Goal: Task Accomplishment & Management: Complete application form

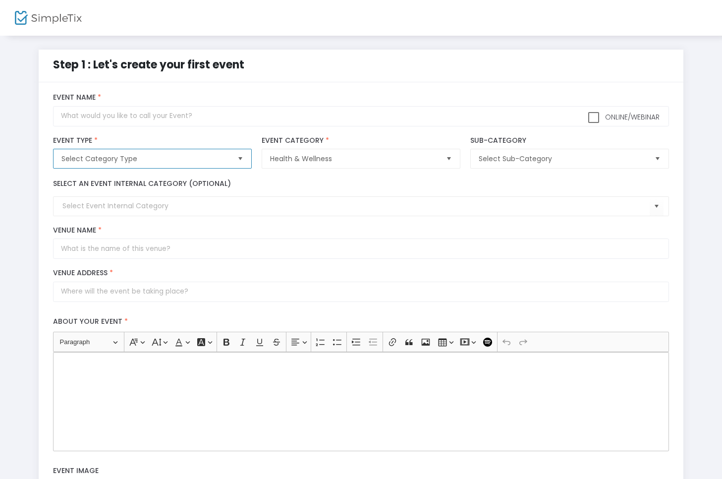
click at [188, 156] on span "Select Category Type" at bounding box center [145, 159] width 168 height 10
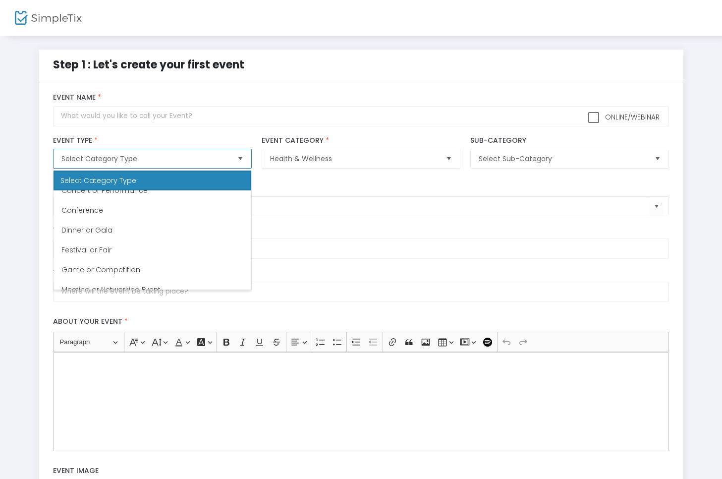
scroll to position [162, 0]
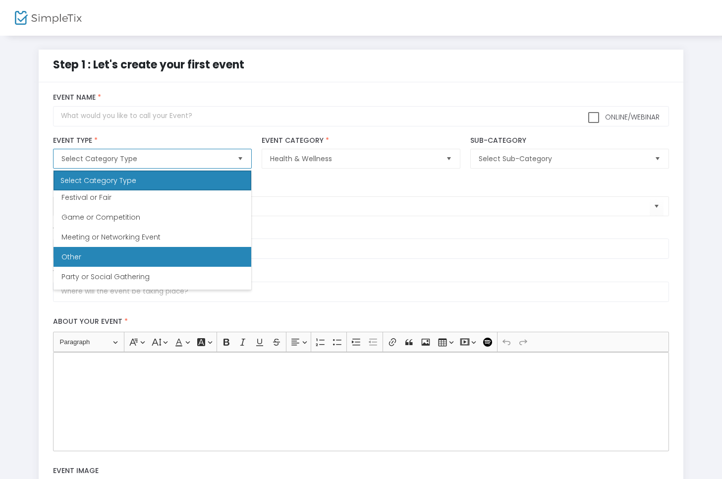
click at [148, 254] on li "Other" at bounding box center [153, 257] width 198 height 20
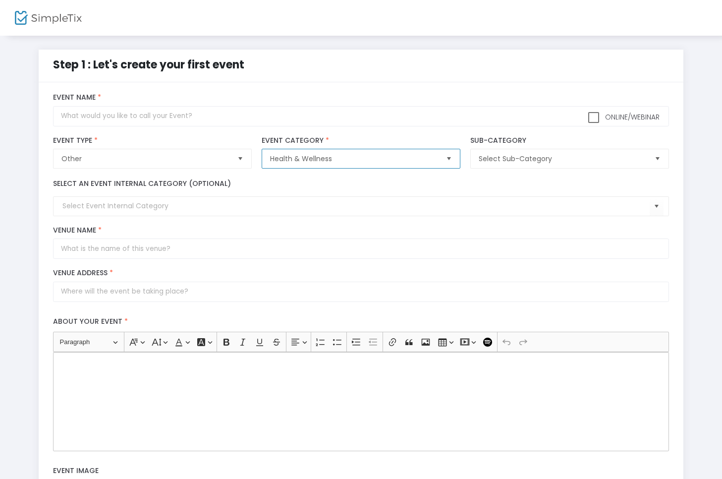
click at [389, 168] on span "Health & Wellness" at bounding box center [354, 158] width 176 height 19
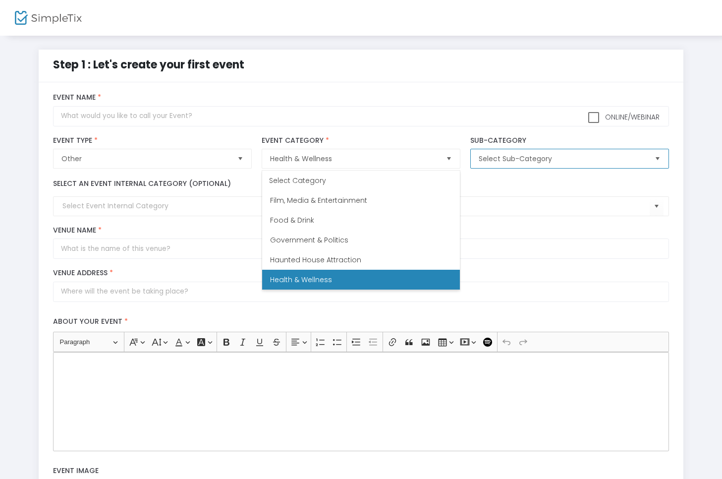
click at [544, 156] on span "Select Sub-Category" at bounding box center [563, 159] width 168 height 10
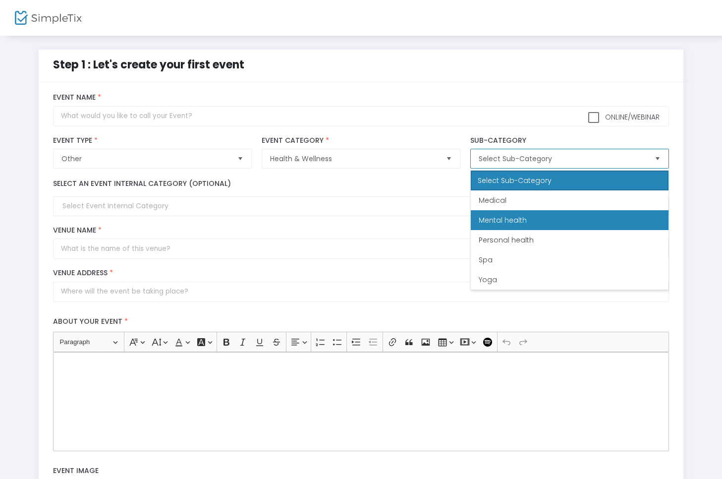
click at [537, 214] on health "Mental health" at bounding box center [570, 220] width 198 height 20
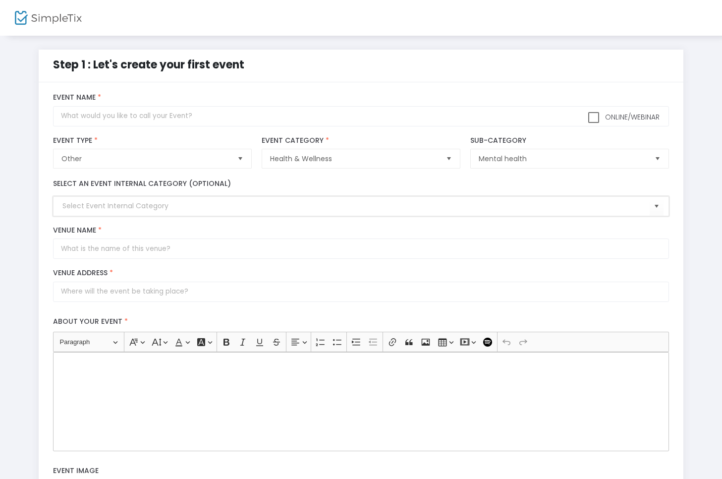
click at [121, 209] on input at bounding box center [355, 206] width 587 height 10
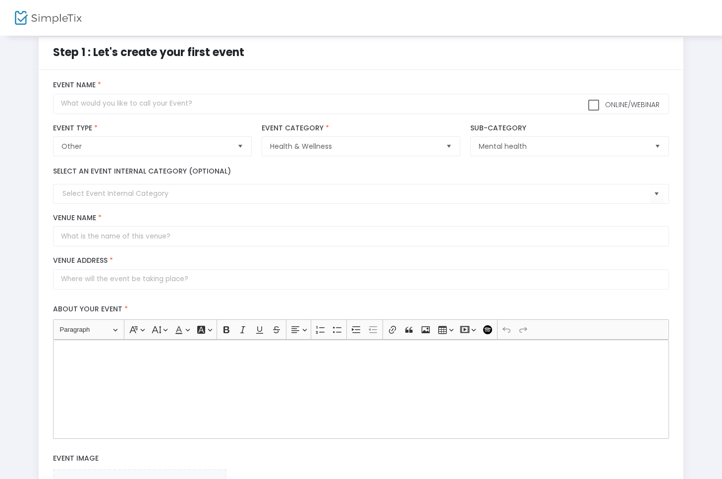
click at [160, 215] on label "Venue Name *" at bounding box center [361, 218] width 616 height 9
click at [160, 226] on input "Venue Name *" at bounding box center [361, 236] width 616 height 20
click at [160, 202] on kendo-combobox at bounding box center [361, 194] width 616 height 20
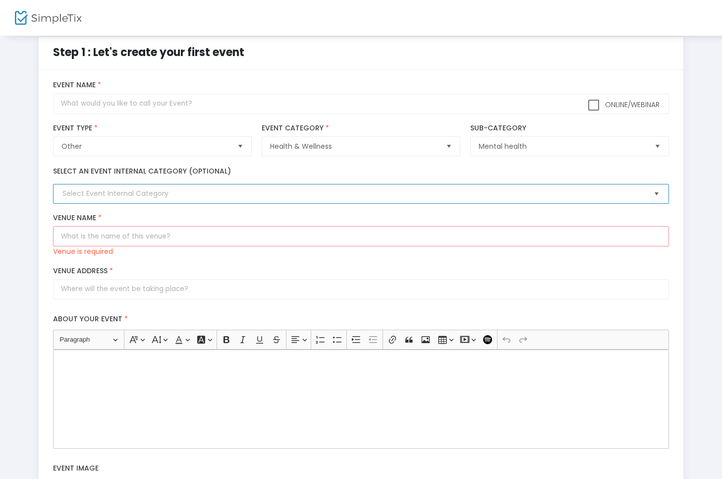
click at [160, 199] on input at bounding box center [355, 193] width 587 height 10
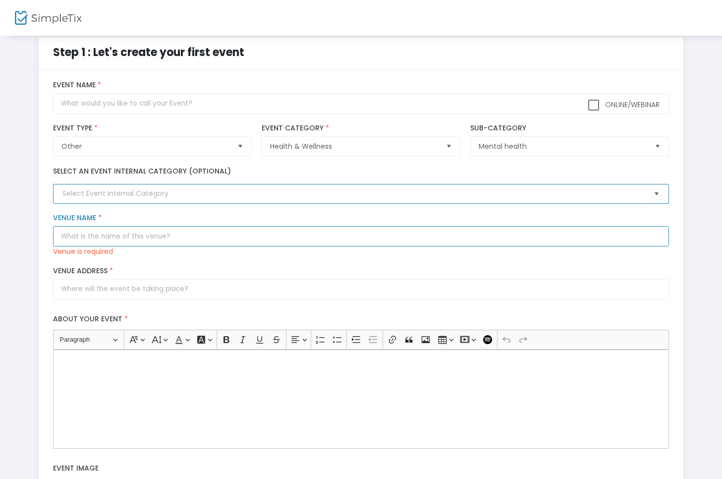
click at [149, 231] on input "Venue Name *" at bounding box center [361, 236] width 616 height 20
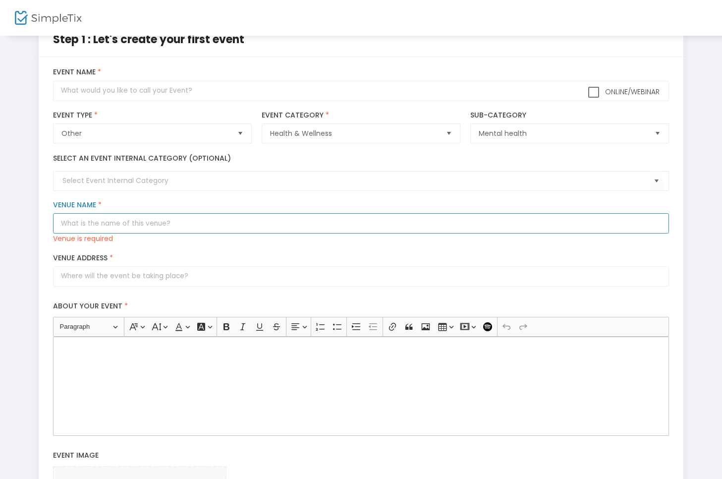
scroll to position [27, 0]
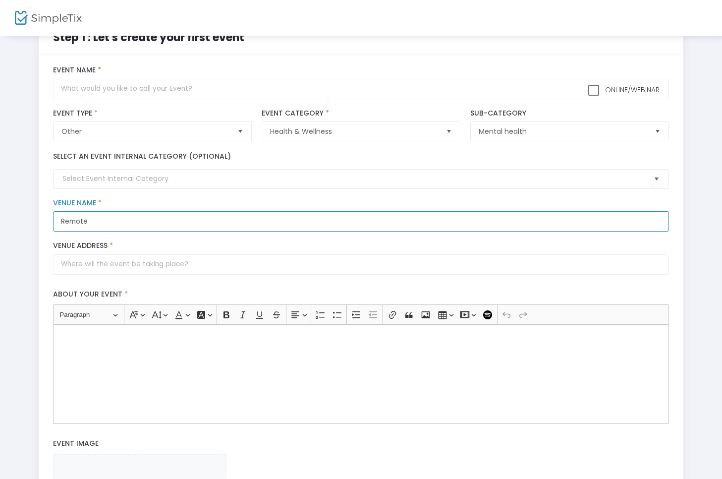
type input "Remote"
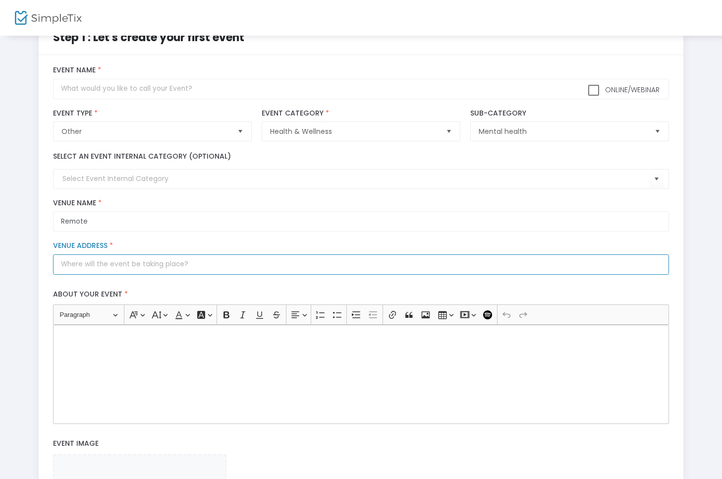
click at [127, 271] on input "Venue Address *" at bounding box center [361, 264] width 616 height 20
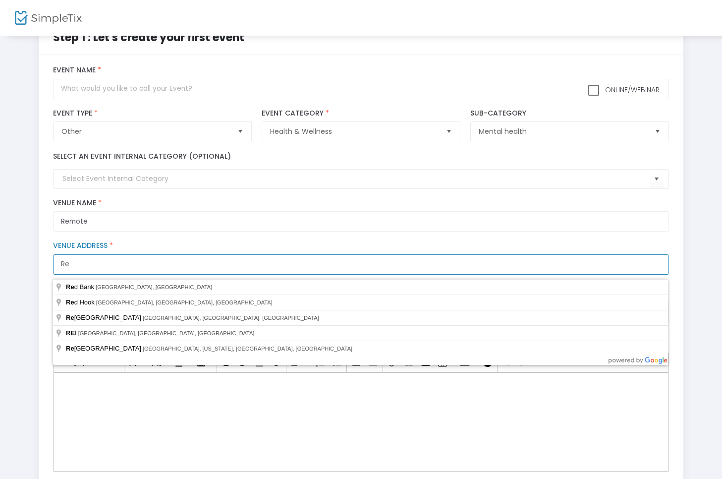
type input "R"
type input "Zoom"
click at [192, 244] on label "Venue Address *" at bounding box center [361, 245] width 616 height 9
click at [192, 254] on input "Zoom" at bounding box center [361, 264] width 616 height 20
click at [644, 269] on input "Zoom" at bounding box center [361, 264] width 616 height 20
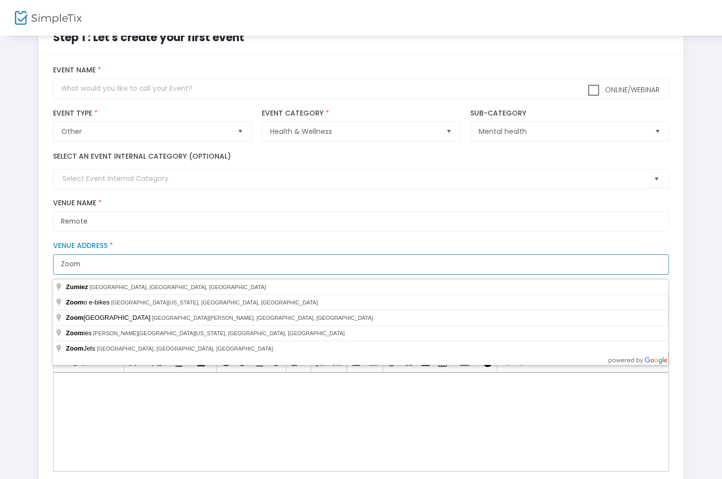
click at [660, 271] on input "Zoom" at bounding box center [361, 264] width 616 height 20
click at [658, 269] on input "Zoom" at bounding box center [361, 264] width 616 height 20
click at [161, 240] on div "Zoom Venue Address * © Mapbox © OpenStreetMap Improve this map" at bounding box center [361, 257] width 626 height 43
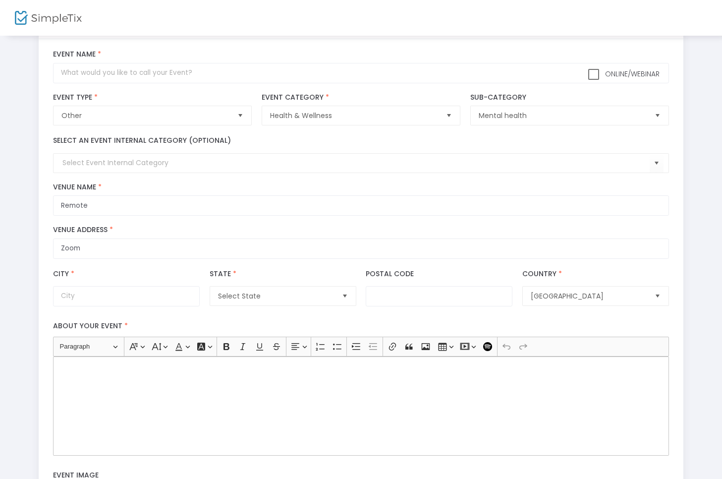
scroll to position [48, 0]
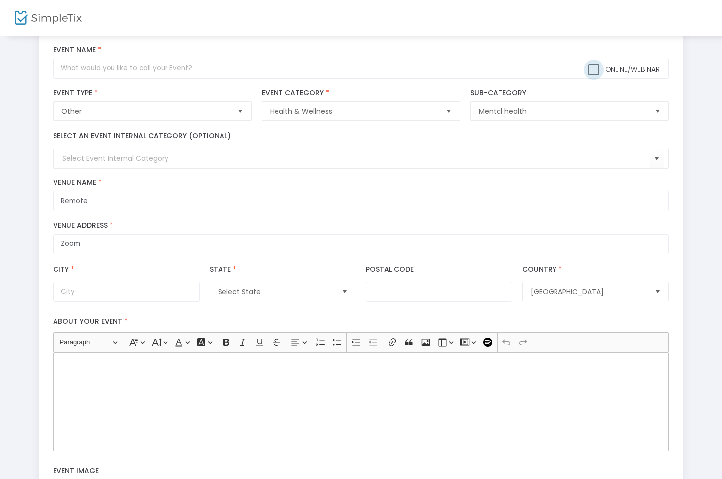
click at [590, 64] on span at bounding box center [593, 69] width 11 height 11
click at [593, 75] on input "Online/Webinar" at bounding box center [593, 75] width 0 height 0
checkbox input "true"
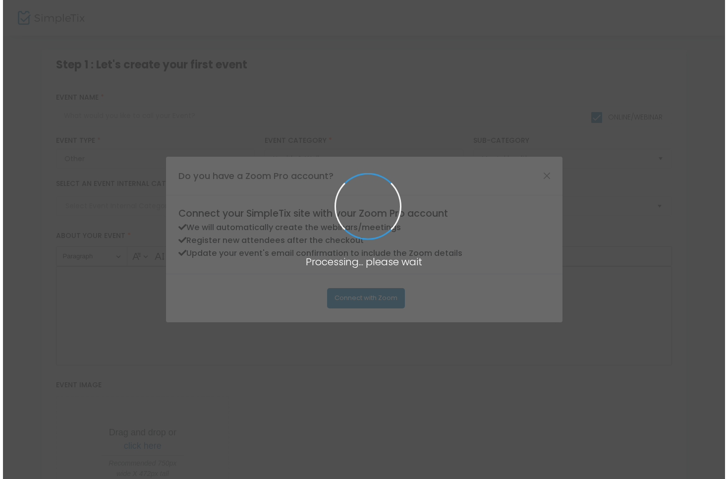
scroll to position [0, 0]
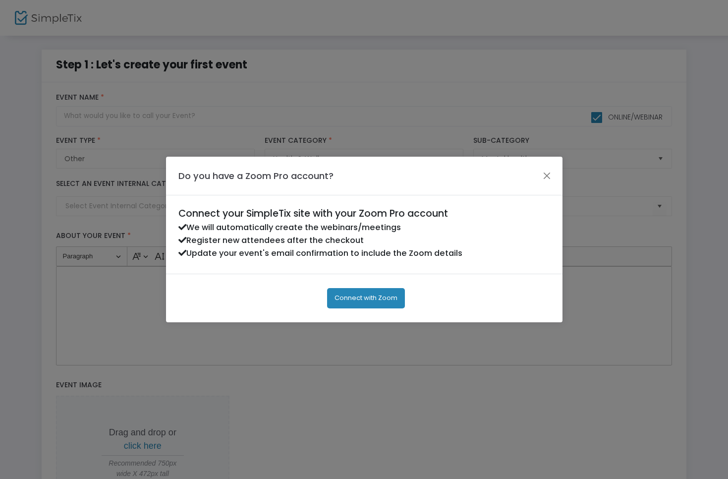
click at [382, 299] on button "Connect with Zoom" at bounding box center [366, 298] width 78 height 20
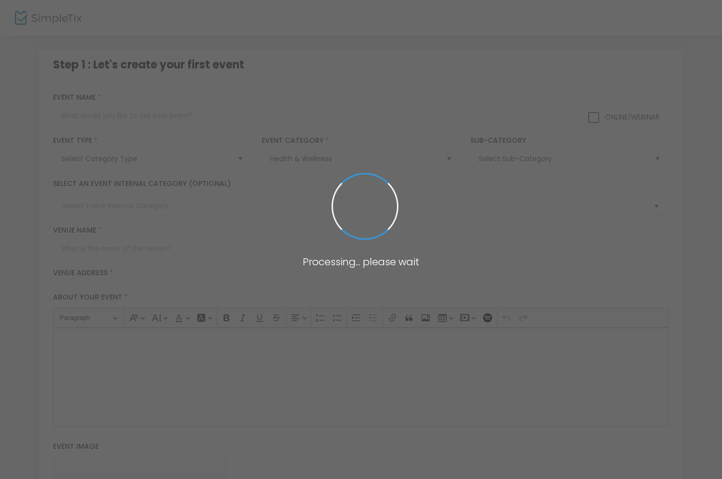
checkbox input "true"
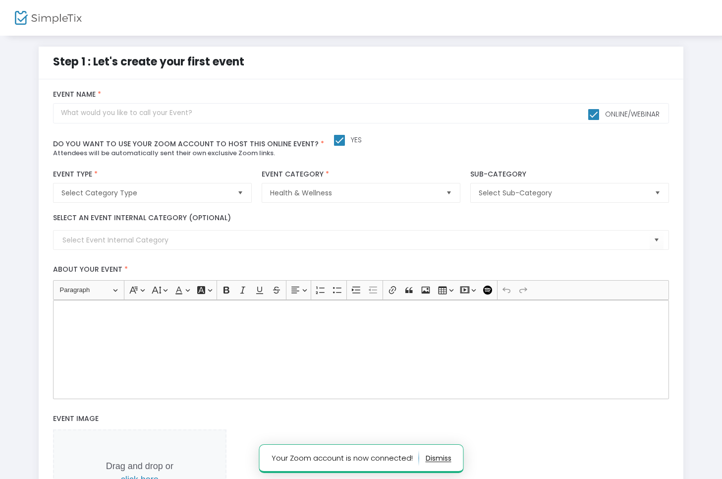
scroll to position [2, 0]
click at [225, 195] on span "Select Category Type" at bounding box center [145, 193] width 168 height 10
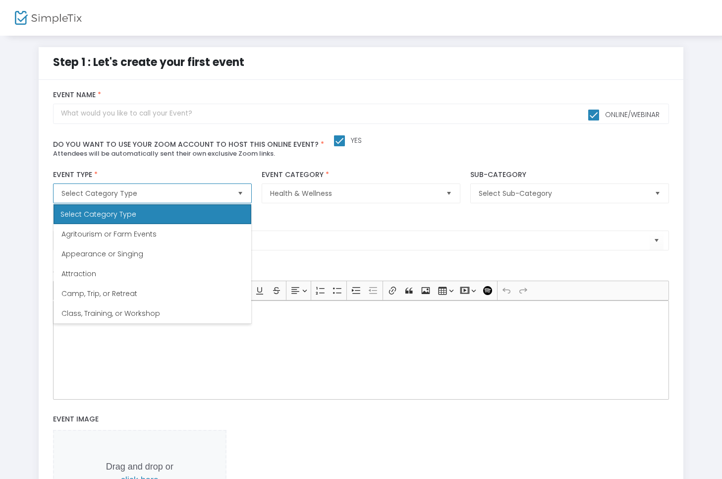
click at [226, 196] on span "Select Category Type" at bounding box center [145, 193] width 168 height 10
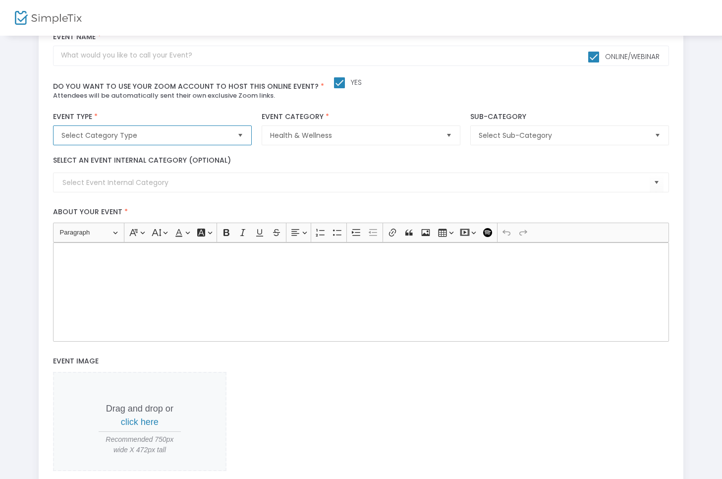
scroll to position [59, 0]
click at [174, 185] on kendo-combobox at bounding box center [361, 184] width 616 height 20
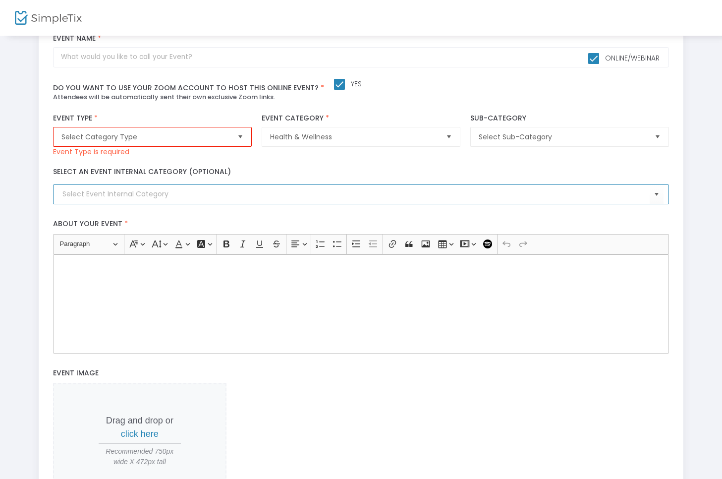
click at [175, 205] on div "Select an event internal category (optional)" at bounding box center [361, 186] width 626 height 48
click at [175, 197] on input at bounding box center [355, 194] width 587 height 10
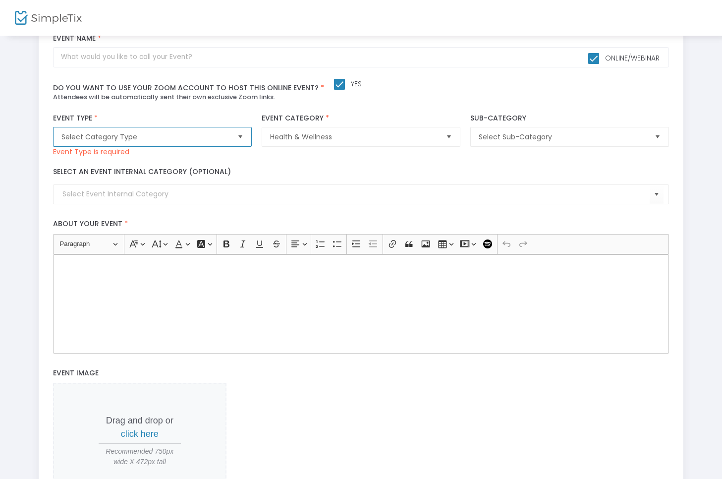
click at [180, 136] on span "Select Category Type" at bounding box center [145, 137] width 168 height 10
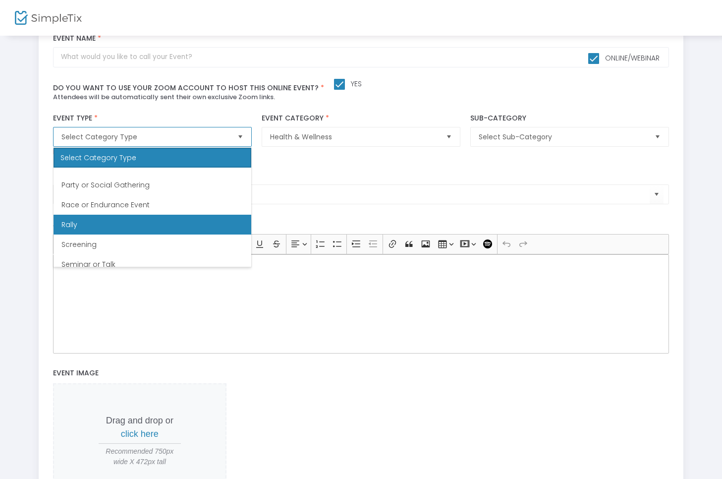
scroll to position [297, 0]
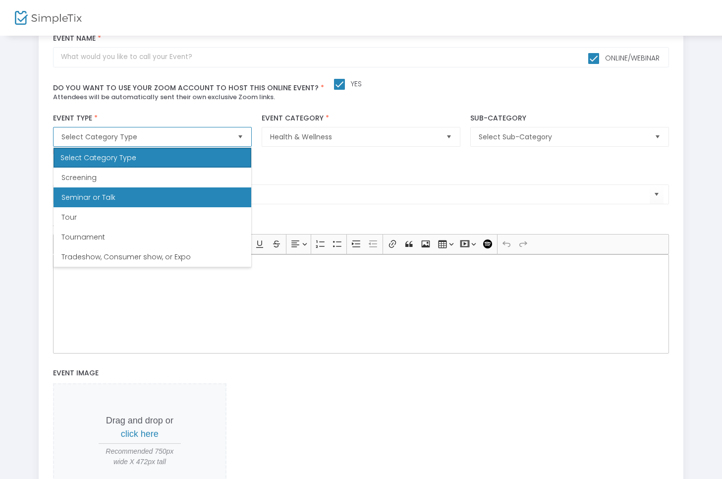
click at [127, 192] on Talk "Seminar or Talk" at bounding box center [153, 197] width 198 height 20
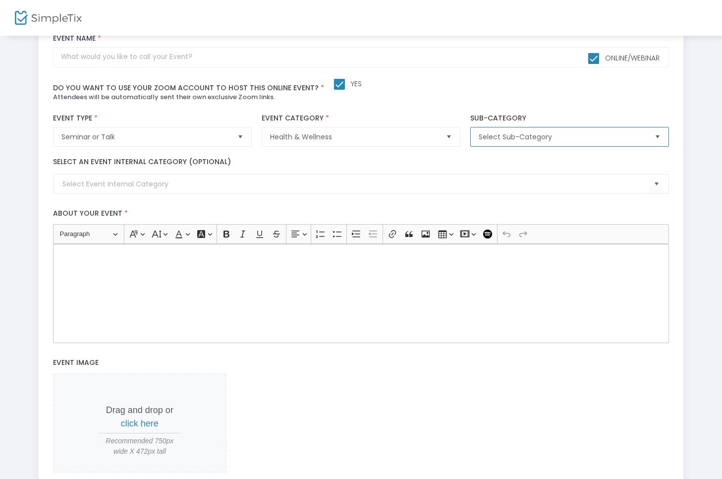
click at [477, 131] on span "Select Sub-Category" at bounding box center [563, 136] width 176 height 19
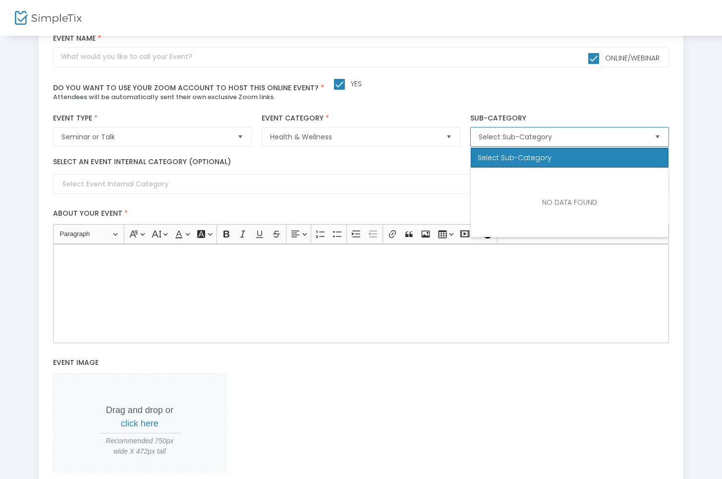
click at [489, 136] on span "Select Sub-Category" at bounding box center [563, 137] width 168 height 10
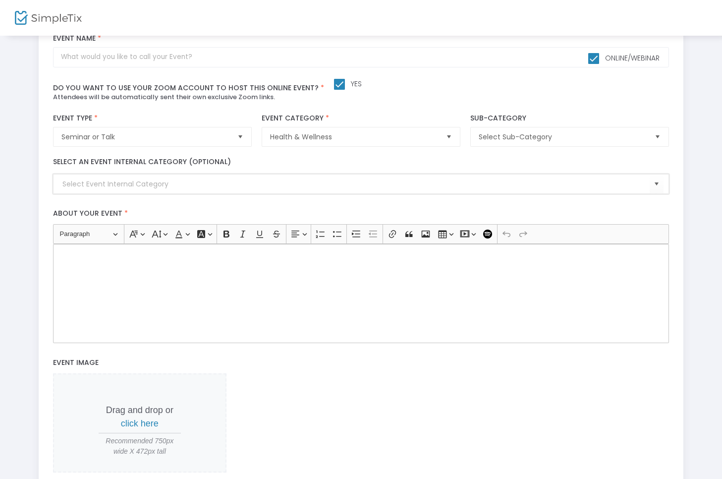
click at [269, 187] on input at bounding box center [355, 184] width 587 height 10
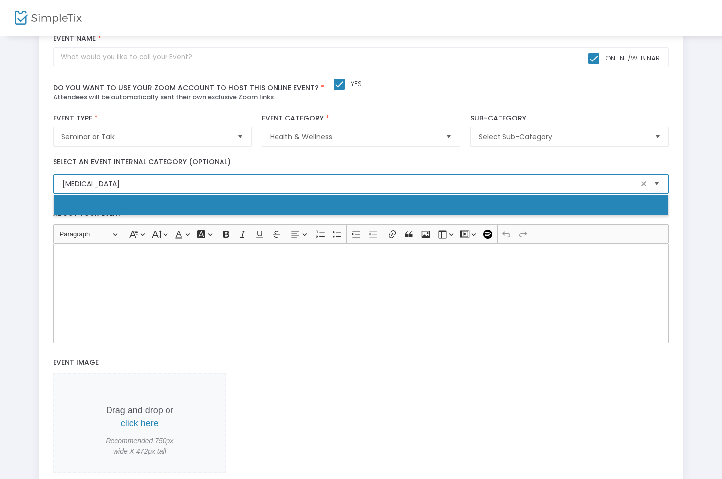
type input "[MEDICAL_DATA]"
click at [292, 164] on div "Select an event internal category (optional)" at bounding box center [361, 176] width 626 height 38
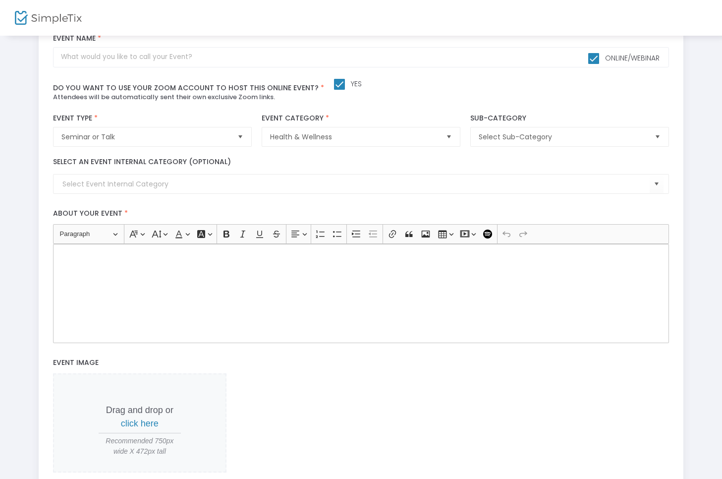
click at [218, 193] on kendo-combobox at bounding box center [361, 184] width 616 height 20
click at [217, 189] on input at bounding box center [355, 184] width 587 height 10
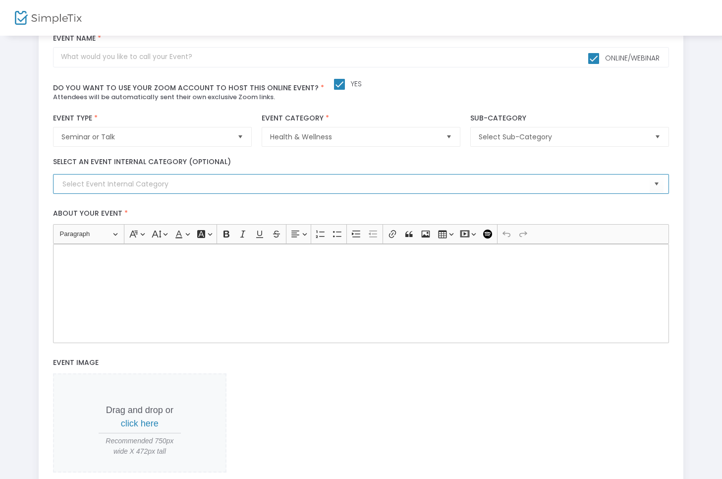
type input "h"
type input "m"
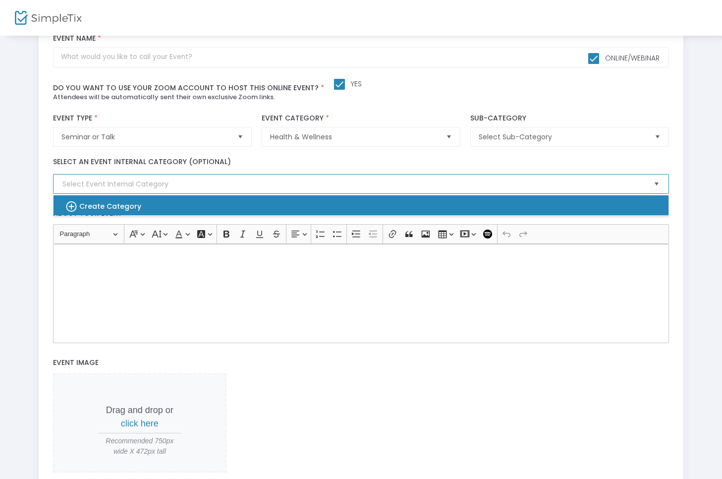
click at [178, 209] on div "Create Category" at bounding box center [356, 205] width 599 height 20
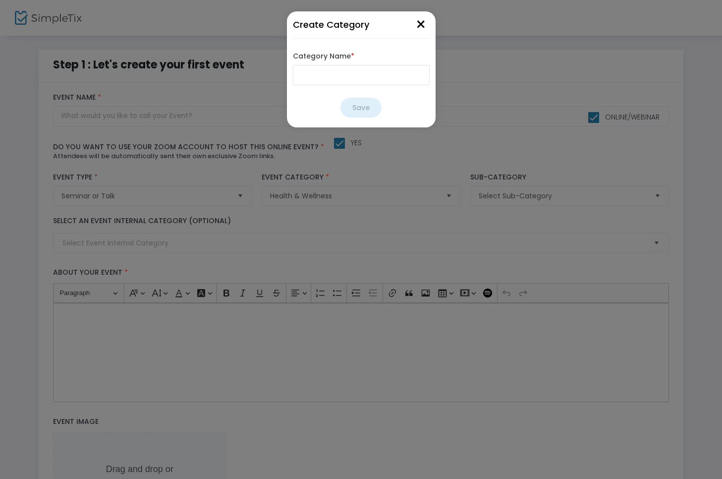
scroll to position [0, 0]
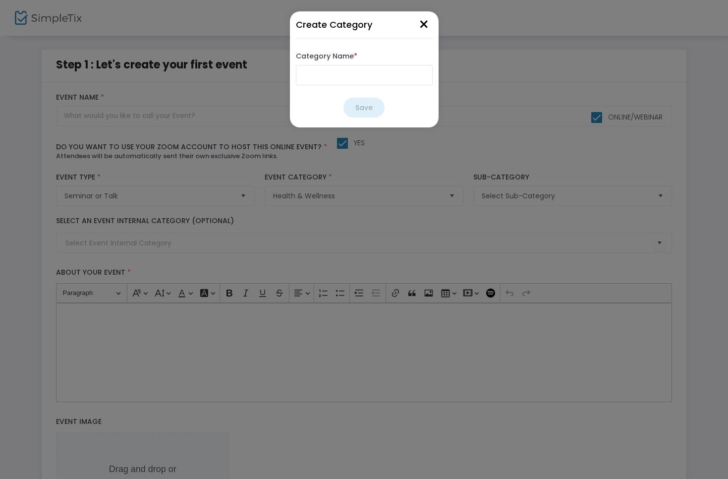
click at [320, 88] on div "Category Name *" at bounding box center [364, 68] width 137 height 44
click at [320, 81] on input "Category Name *" at bounding box center [364, 75] width 137 height 20
type input "[MEDICAL_DATA]"
click at [357, 105] on button "Save" at bounding box center [364, 108] width 41 height 20
type input "[MEDICAL_DATA]"
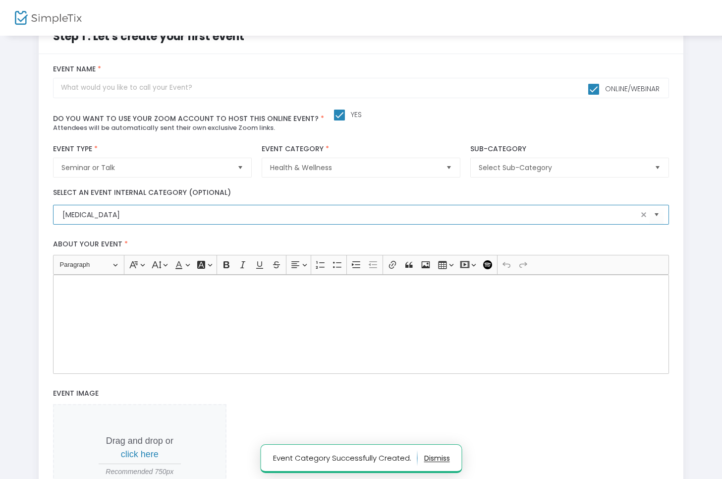
scroll to position [29, 0]
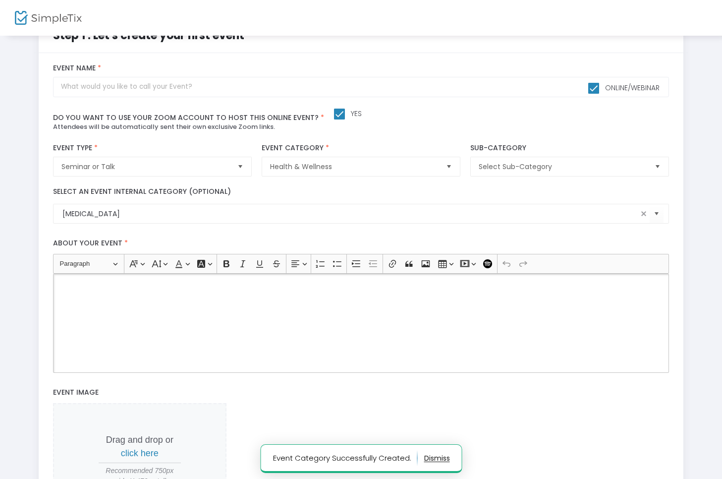
click at [248, 304] on div "Rich Text Editor, main" at bounding box center [361, 323] width 616 height 99
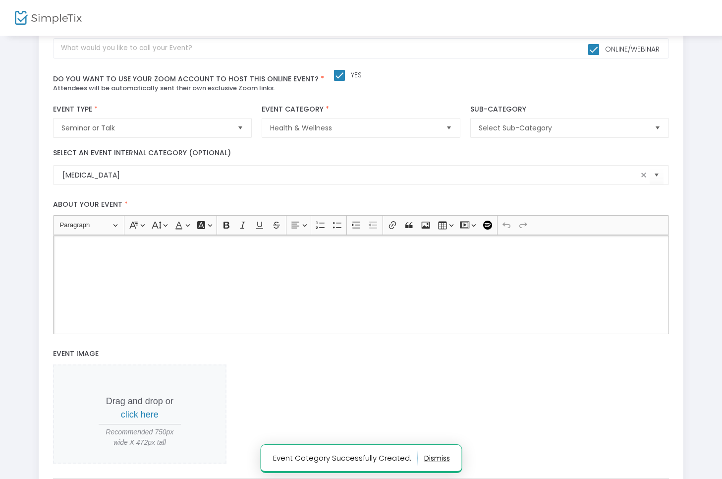
scroll to position [71, 0]
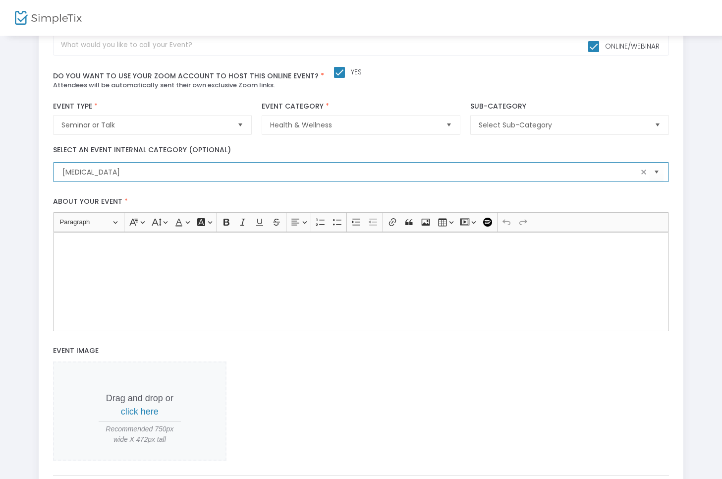
click at [211, 168] on input "[MEDICAL_DATA]" at bounding box center [350, 172] width 576 height 10
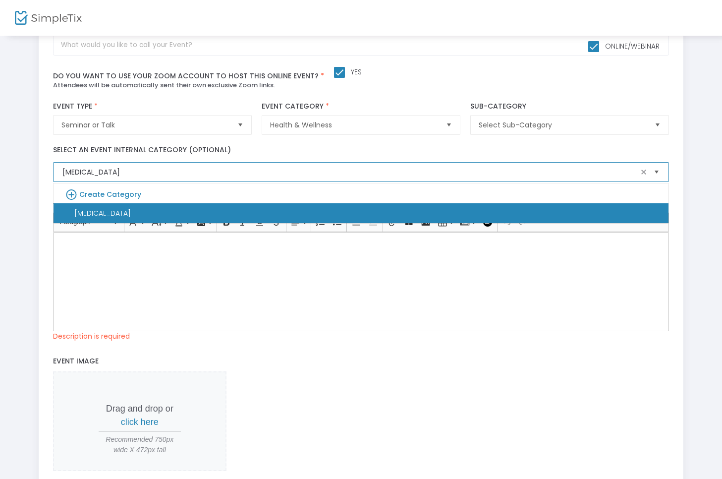
click at [658, 172] on span "Select" at bounding box center [657, 172] width 16 height 16
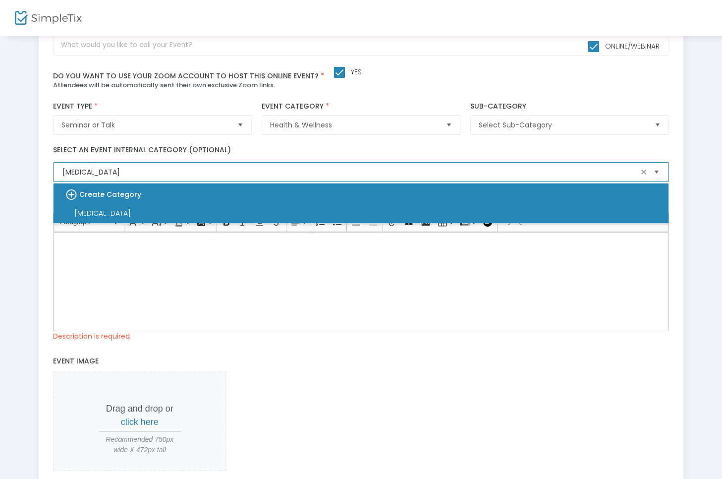
click at [160, 194] on div "Create Category" at bounding box center [356, 193] width 599 height 20
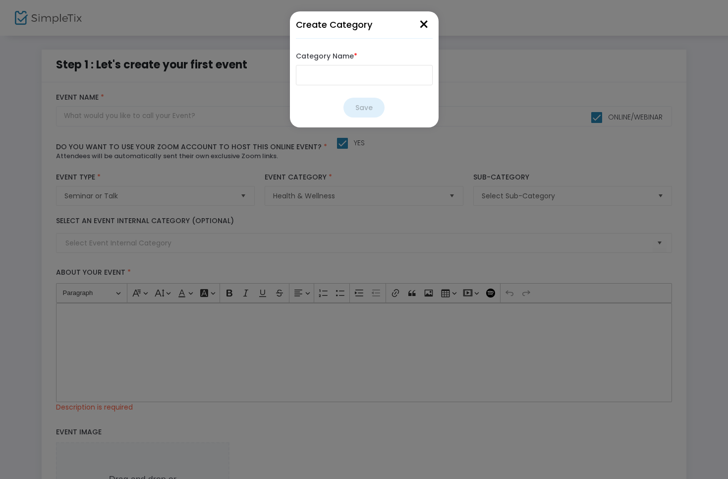
click at [336, 78] on input "Category Name *" at bounding box center [364, 75] width 137 height 20
type input "anxiety"
click at [360, 110] on button "Save" at bounding box center [364, 108] width 41 height 20
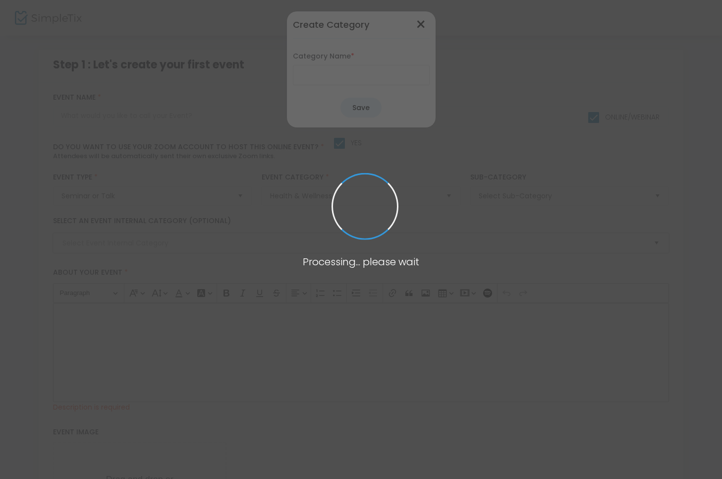
type input "anxiety"
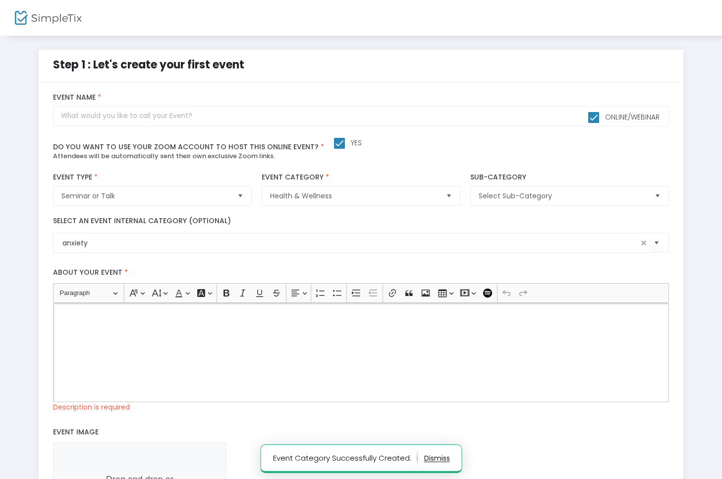
click at [137, 346] on div "Rich Text Editor, main" at bounding box center [361, 352] width 616 height 99
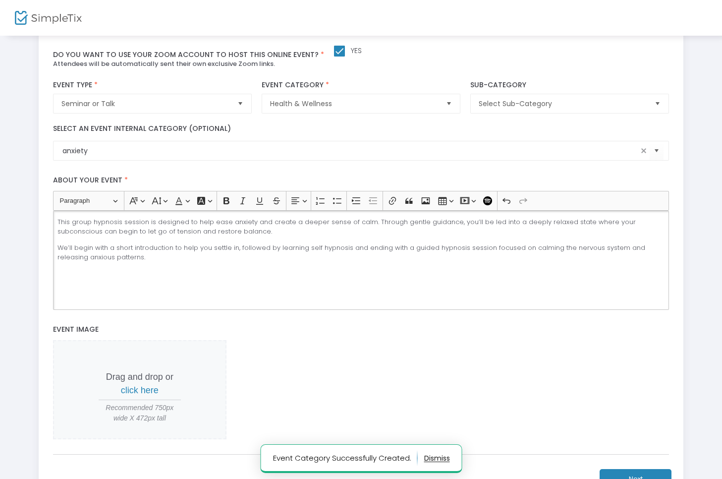
click at [254, 341] on div "Drag and drop or click here Recommended 750px wide X 472px tall" at bounding box center [361, 390] width 616 height 100
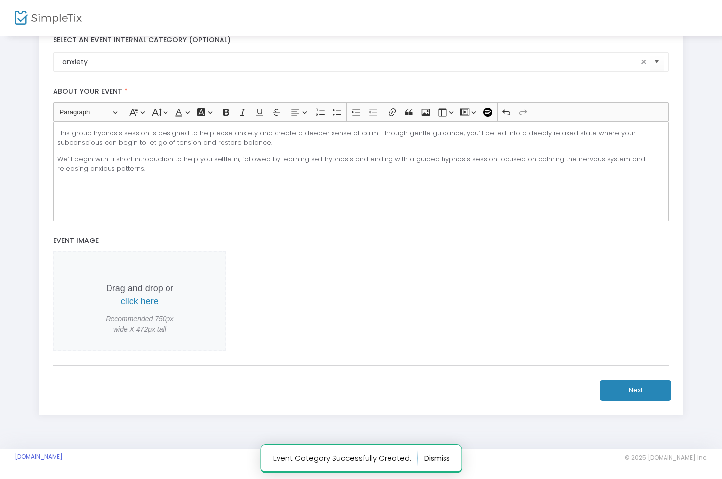
scroll to position [181, 0]
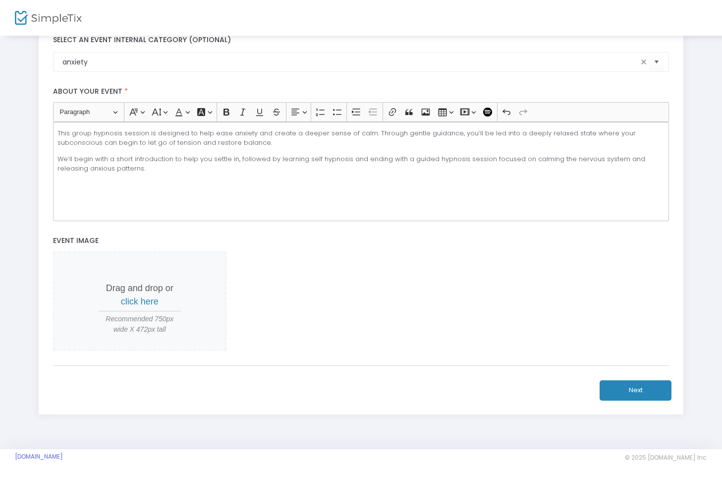
click at [145, 302] on span "click here" at bounding box center [140, 301] width 38 height 10
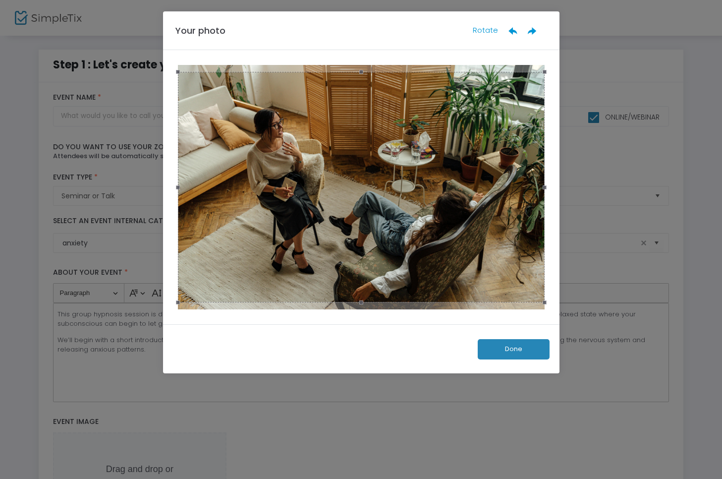
scroll to position [0, 0]
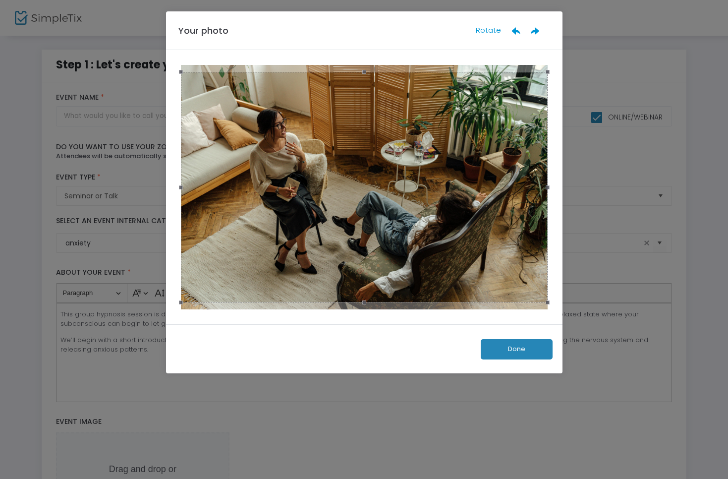
click at [511, 347] on button "Done" at bounding box center [517, 349] width 72 height 20
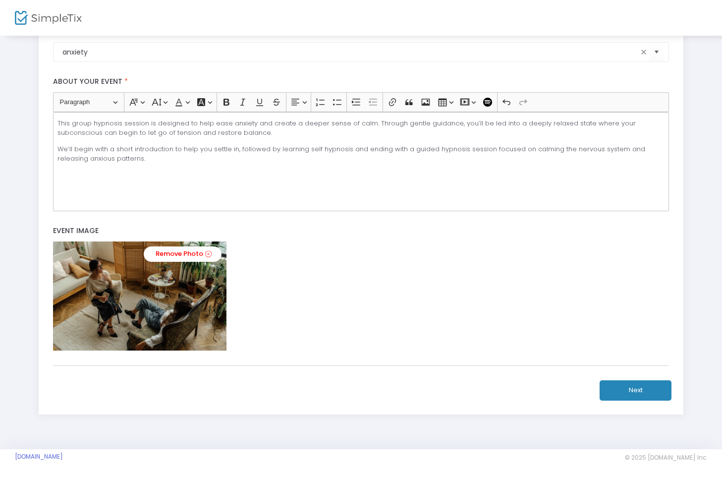
scroll to position [191, 0]
click at [631, 396] on button "Next" at bounding box center [636, 390] width 72 height 20
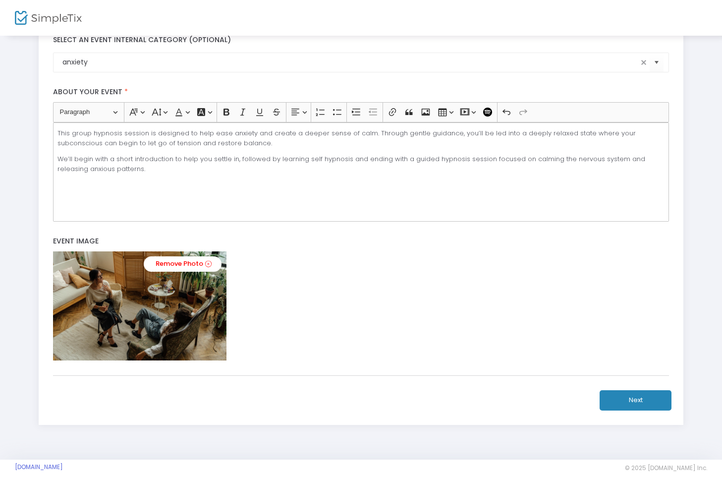
click at [630, 405] on button "Next" at bounding box center [636, 400] width 72 height 20
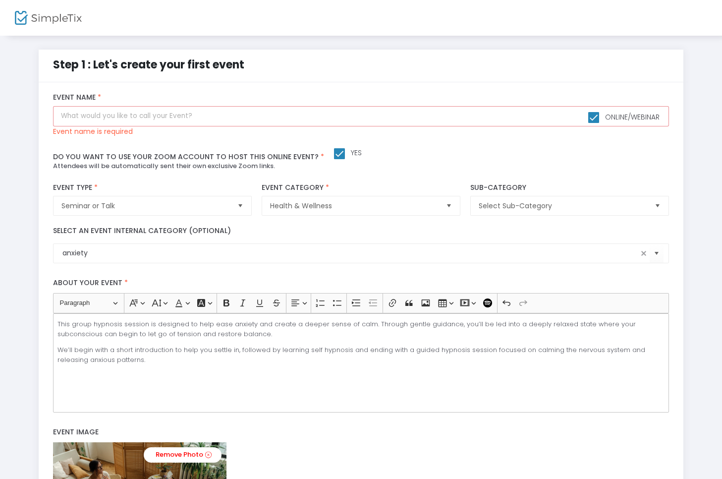
scroll to position [0, 0]
click at [129, 117] on input "text" at bounding box center [361, 116] width 616 height 20
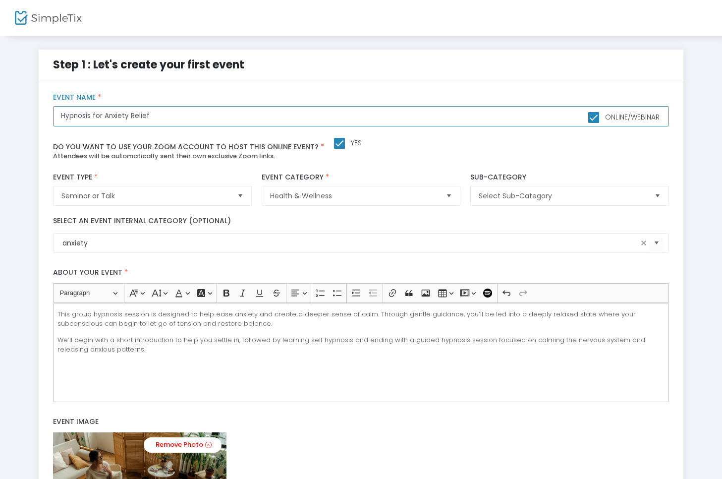
type input "Hypnosis for Anxiety Relief"
click at [543, 149] on div "Do you want to use your zoom account to host this online event? * Yes Attendees…" at bounding box center [361, 149] width 626 height 27
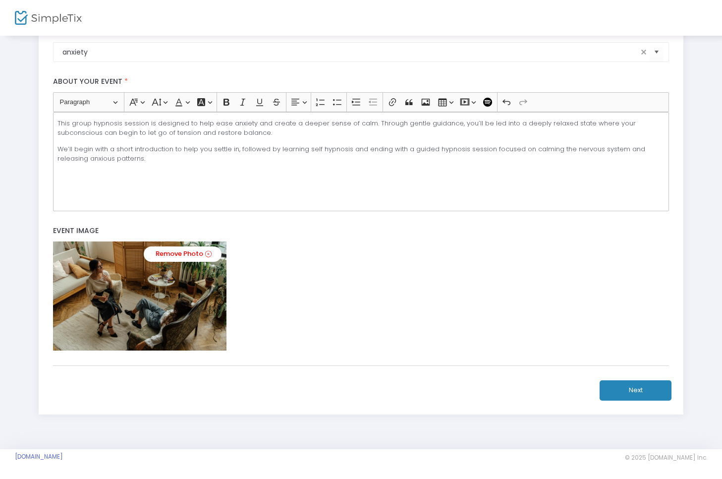
scroll to position [191, 0]
click at [617, 387] on button "Next" at bounding box center [636, 390] width 72 height 20
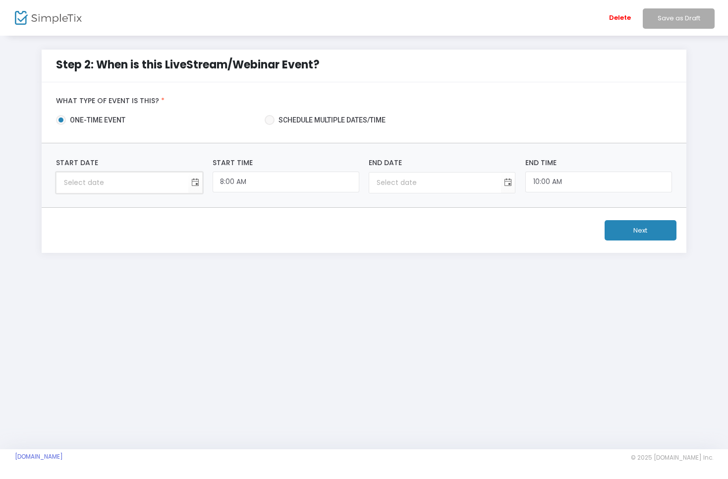
type input "month/day/year"
click at [188, 180] on input "month/day/year" at bounding box center [123, 183] width 132 height 20
click at [194, 183] on span "Toggle calendar" at bounding box center [195, 182] width 16 height 16
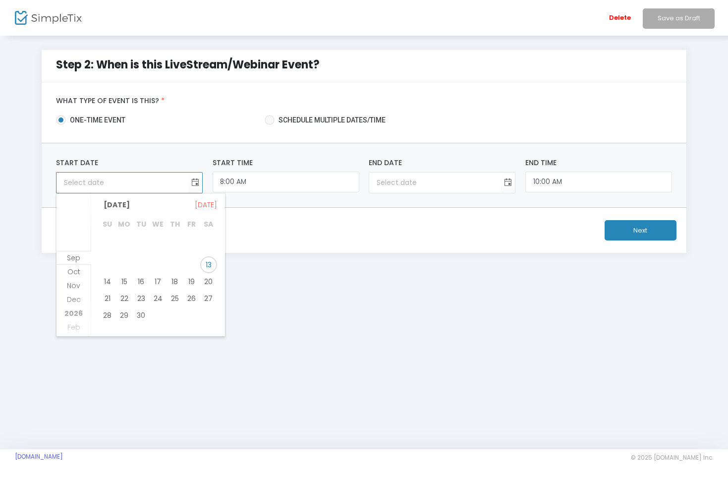
click at [295, 217] on form "What type of event is this? * one-time event Schedule multiple dates/time Requi…" at bounding box center [364, 167] width 645 height 171
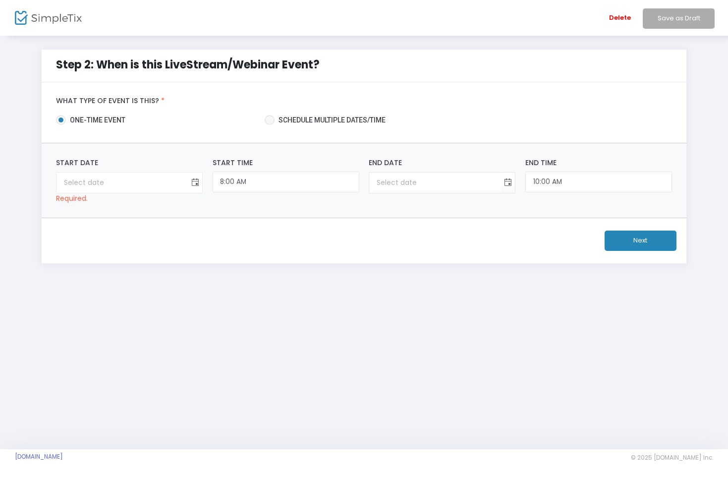
click at [194, 182] on span "Toggle calendar" at bounding box center [195, 182] width 16 height 16
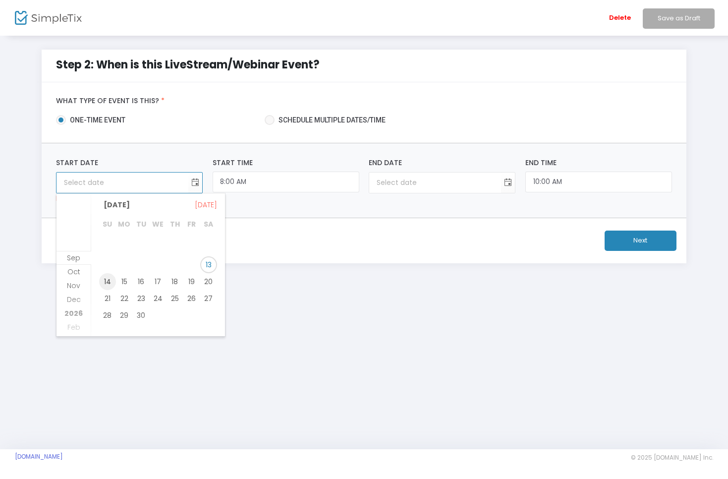
click at [108, 282] on span "14" at bounding box center [107, 281] width 17 height 17
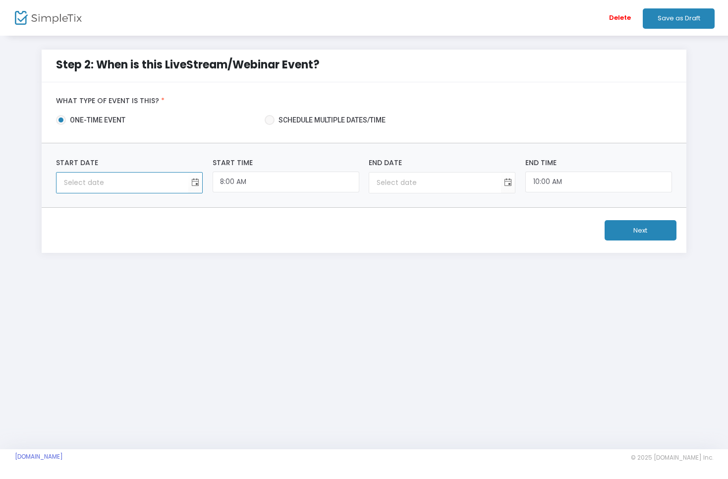
type input "9/14/2025"
click at [169, 194] on div "9/14/2025 Start Date Required. 8:00 AM Start Time 9/14/2025 End Date Required. …" at bounding box center [364, 175] width 645 height 64
click at [188, 186] on input "9/14/2025" at bounding box center [123, 183] width 132 height 20
click at [206, 189] on div "9/14/2025 Start Date Required." at bounding box center [129, 176] width 157 height 36
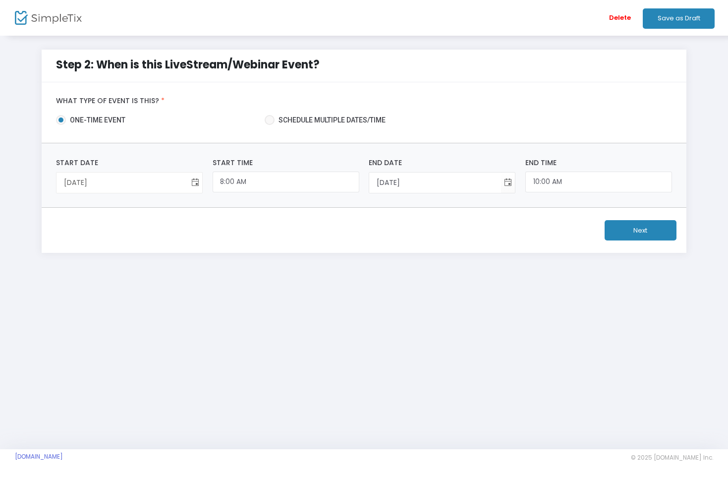
click at [198, 187] on span "Toggle calendar" at bounding box center [195, 182] width 16 height 16
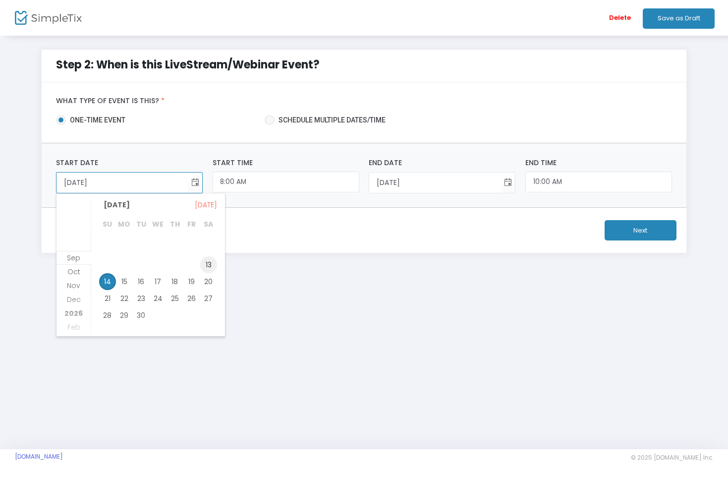
click at [204, 264] on span "13" at bounding box center [208, 264] width 17 height 17
type input "9/13/2025"
type input "12:00 AM"
type input "9/13/2025"
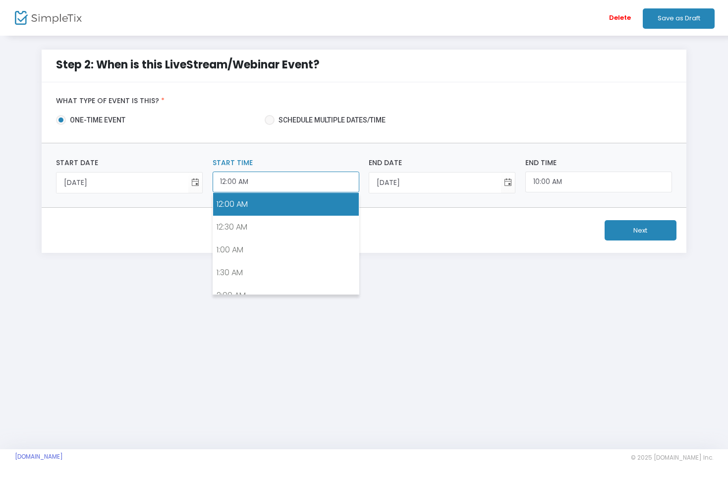
click at [219, 186] on input "12:00 AM" at bounding box center [286, 182] width 147 height 21
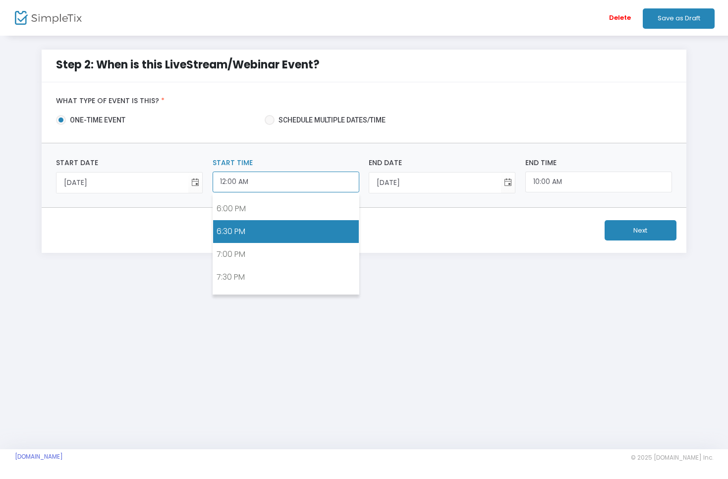
scroll to position [817, 0]
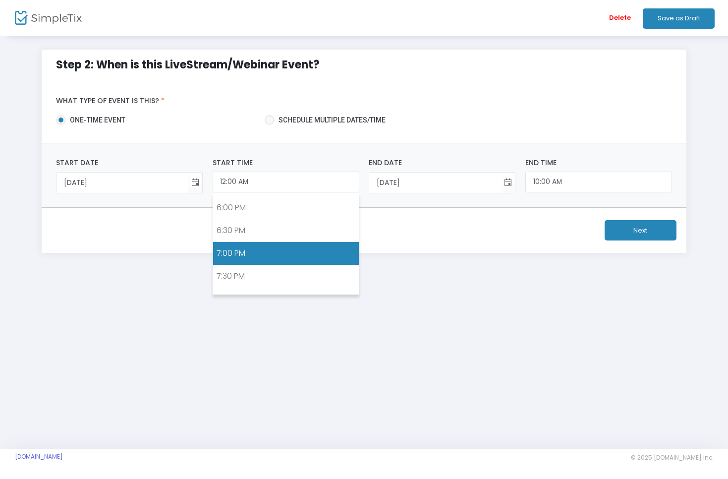
click at [247, 257] on link "7:00 PM" at bounding box center [286, 253] width 146 height 23
type input "7:00 PM"
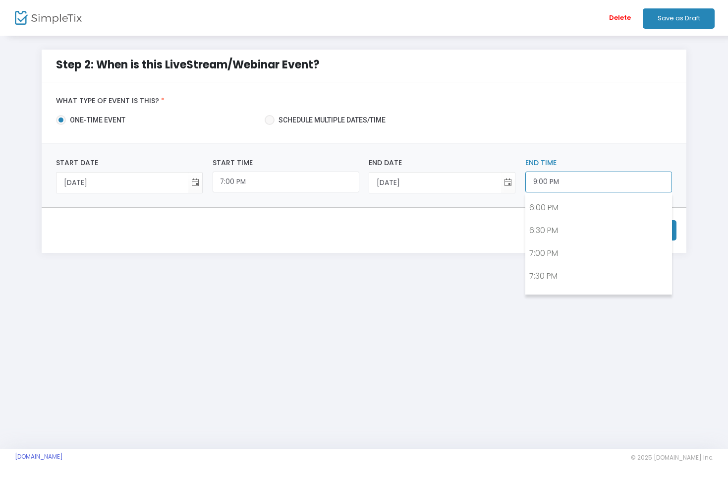
click at [537, 182] on input "9:00 PM" at bounding box center [598, 182] width 147 height 21
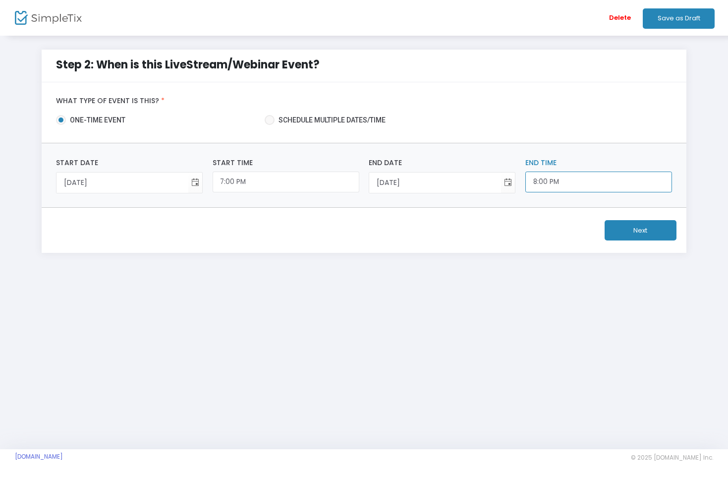
type input "8:00 PM"
click at [556, 220] on div "Next" at bounding box center [364, 230] width 645 height 45
click at [639, 232] on button "Next" at bounding box center [641, 230] width 72 height 20
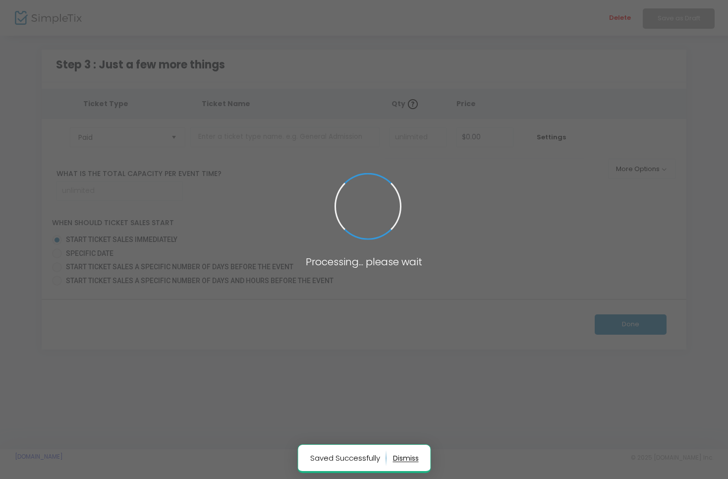
type input "100"
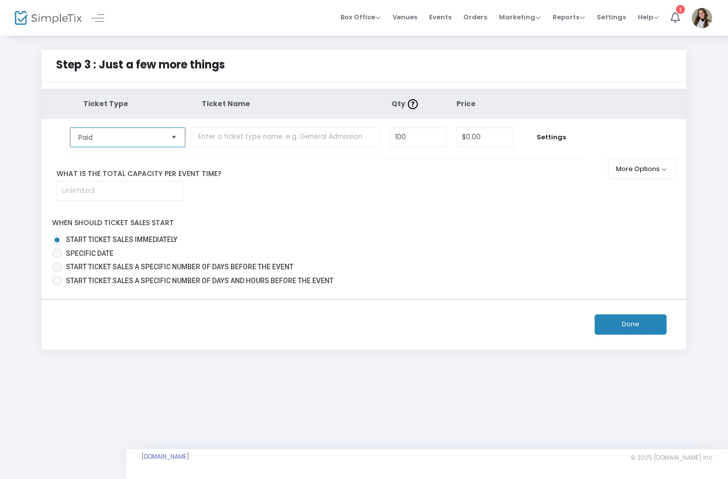
click at [157, 138] on span "Paid" at bounding box center [120, 137] width 84 height 10
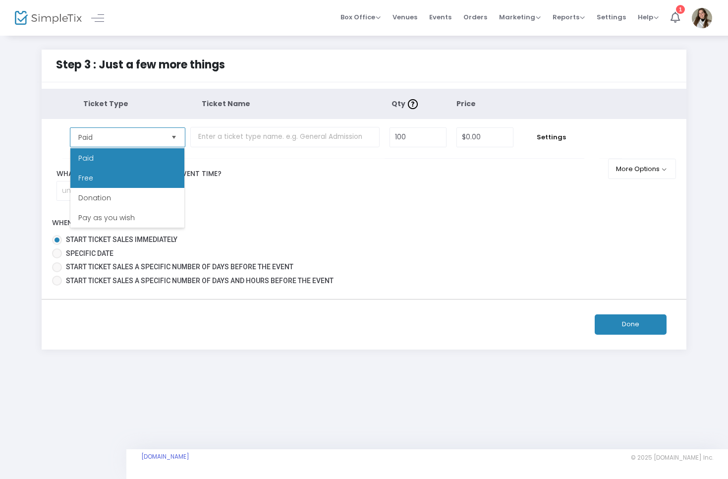
click at [129, 172] on li "Free" at bounding box center [127, 178] width 114 height 20
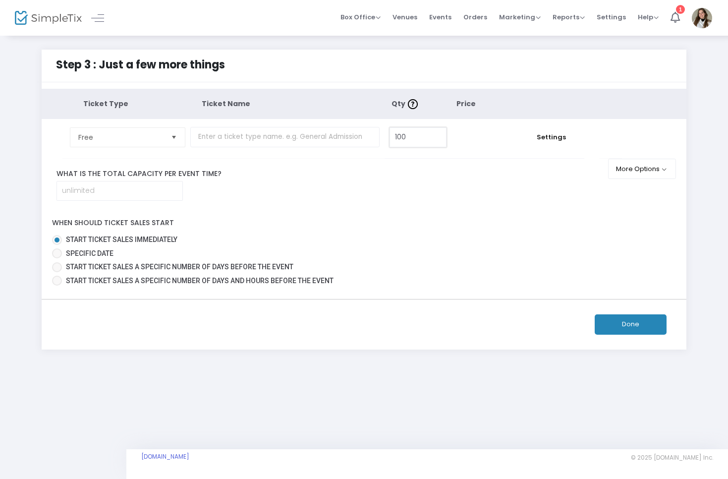
click at [426, 145] on input "100" at bounding box center [418, 137] width 56 height 19
click at [363, 169] on div "What is the total capacity per event time?" at bounding box center [364, 185] width 645 height 32
click at [345, 141] on input "text" at bounding box center [284, 137] width 189 height 20
click at [355, 169] on div "What is the total capacity per event time?" at bounding box center [364, 185] width 645 height 32
click at [182, 198] on input at bounding box center [119, 190] width 125 height 19
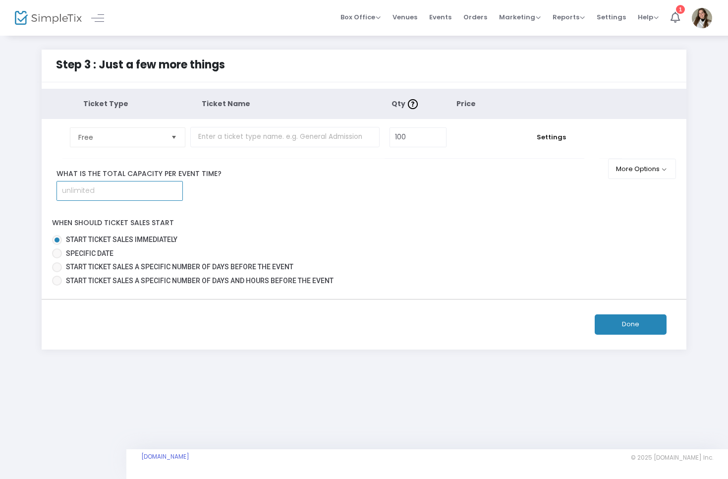
click at [199, 218] on div "Ticket Type Ticket Name Qty Price Free Required. 100 $0.00 Settings Ticket Desc…" at bounding box center [364, 189] width 645 height 200
click at [630, 335] on button "Done" at bounding box center [631, 324] width 72 height 20
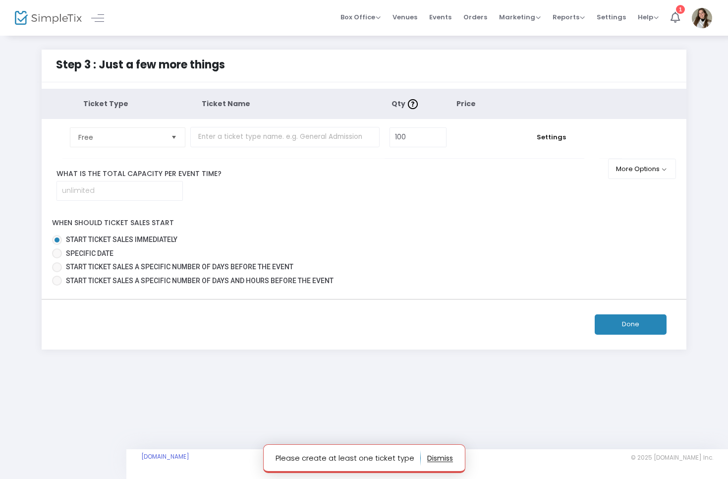
click at [630, 335] on button "Done" at bounding box center [631, 324] width 72 height 20
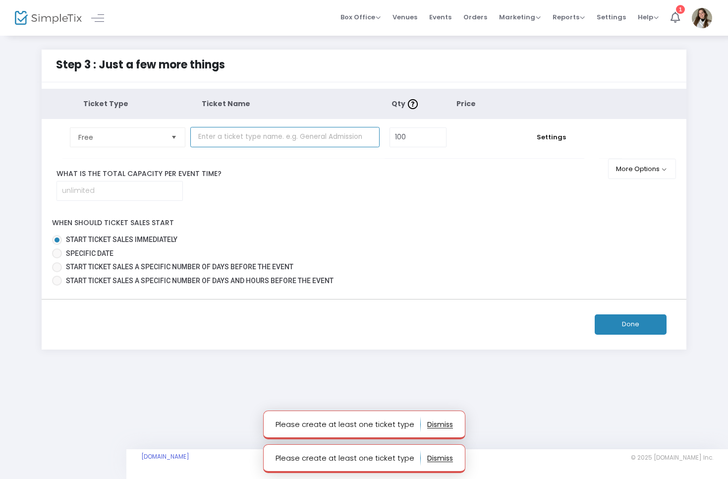
click at [240, 141] on input "text" at bounding box center [284, 137] width 189 height 20
click at [241, 141] on input "text" at bounding box center [284, 137] width 189 height 20
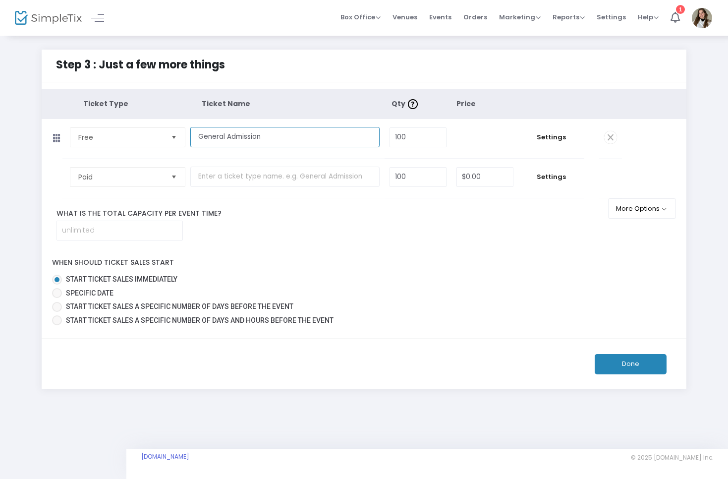
type input "General Admission"
click at [290, 171] on input "text" at bounding box center [284, 177] width 189 height 20
click at [175, 184] on span "Select" at bounding box center [174, 177] width 16 height 16
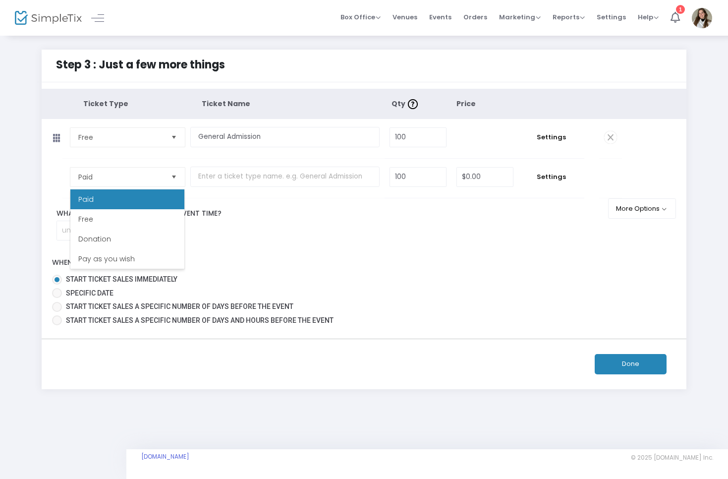
click at [477, 237] on div "What is the total capacity per event time?" at bounding box center [331, 224] width 579 height 32
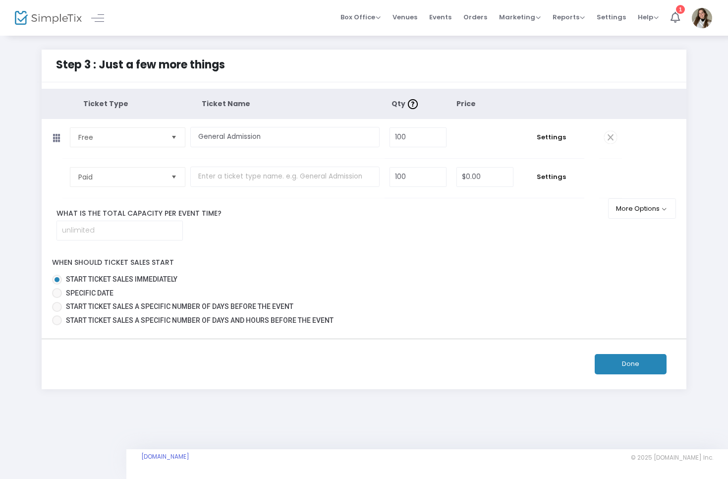
click at [477, 237] on div "What is the total capacity per event time?" at bounding box center [331, 224] width 579 height 32
click at [646, 374] on button "Done" at bounding box center [631, 364] width 72 height 20
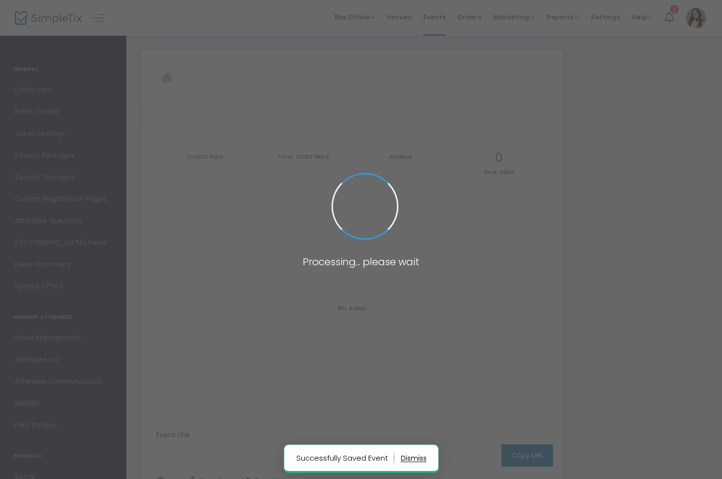
type input "https://www.simpletix.com/e/hypnosis-for-anxiety-relief-tickets-237156"
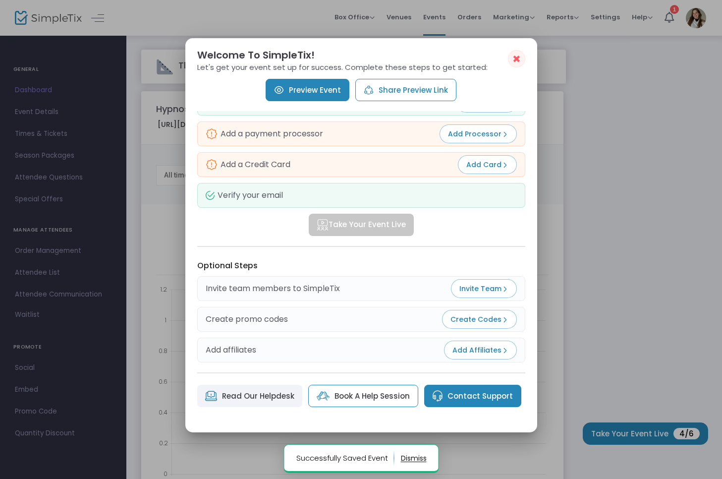
scroll to position [87, 0]
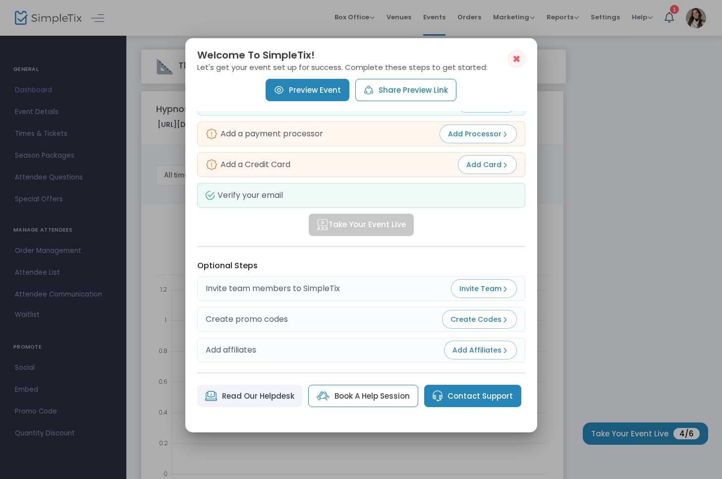
click at [323, 94] on link "Preview Event" at bounding box center [308, 90] width 84 height 22
click at [517, 61] on span "✖" at bounding box center [517, 59] width 8 height 12
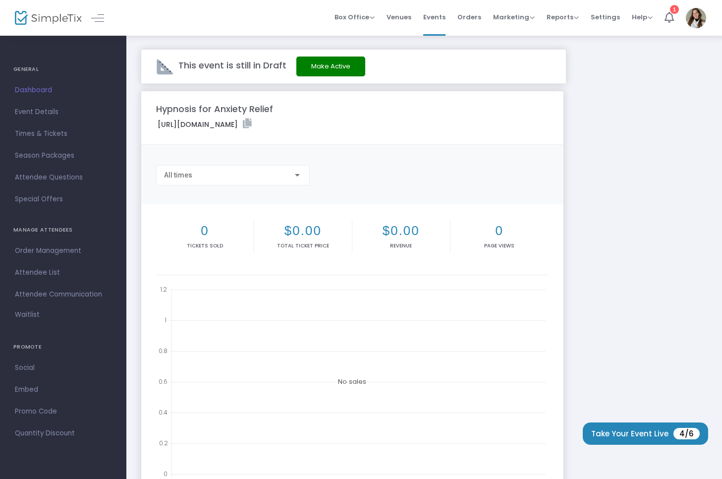
click at [340, 69] on button "Make Active" at bounding box center [330, 67] width 69 height 20
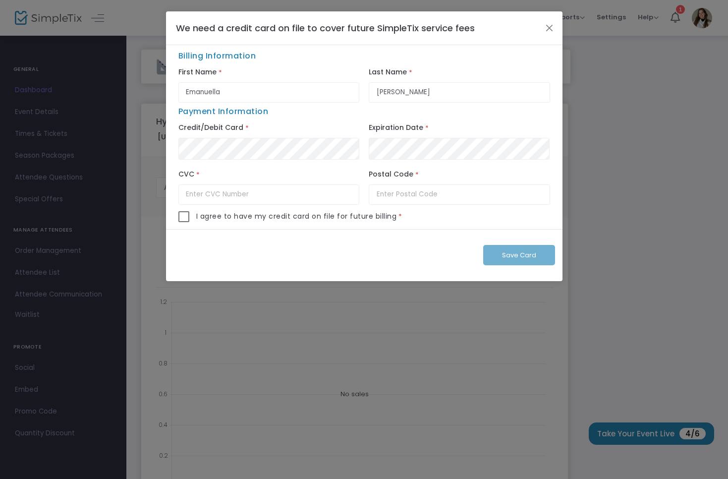
click at [181, 222] on span at bounding box center [183, 216] width 11 height 11
click at [183, 222] on input "checkbox" at bounding box center [183, 222] width 0 height 0
checkbox input "true"
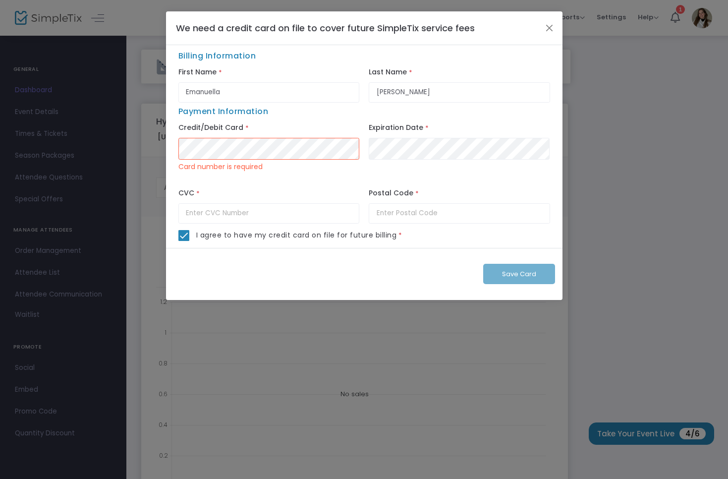
click at [269, 126] on div "Credit/Debit Card * Card number is required" at bounding box center [269, 153] width 191 height 64
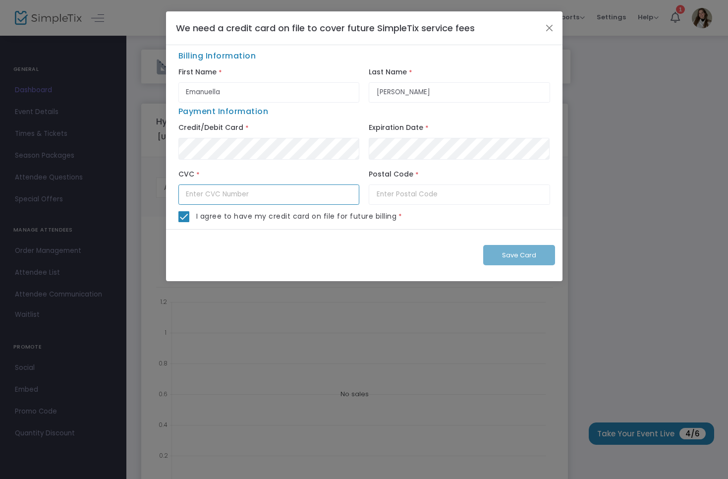
click at [272, 194] on input "text" at bounding box center [268, 194] width 181 height 20
type input "897"
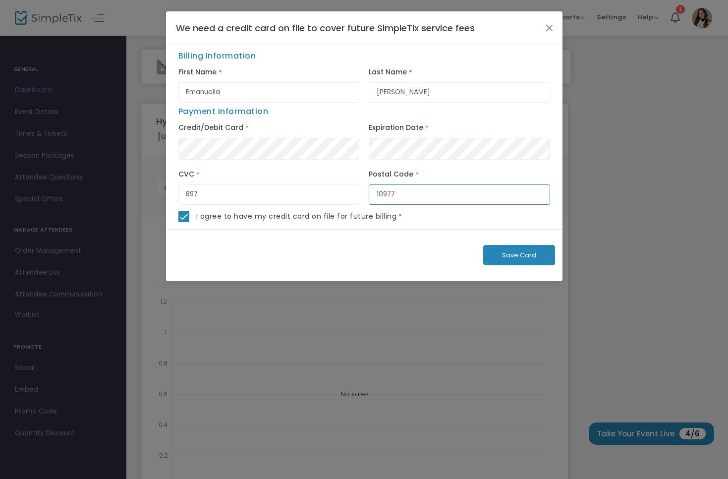
type input "10977"
click at [462, 226] on div "I agree to have my credit card on file for future billing *" at bounding box center [364, 220] width 372 height 18
click at [507, 255] on span "Save Card" at bounding box center [519, 254] width 34 height 9
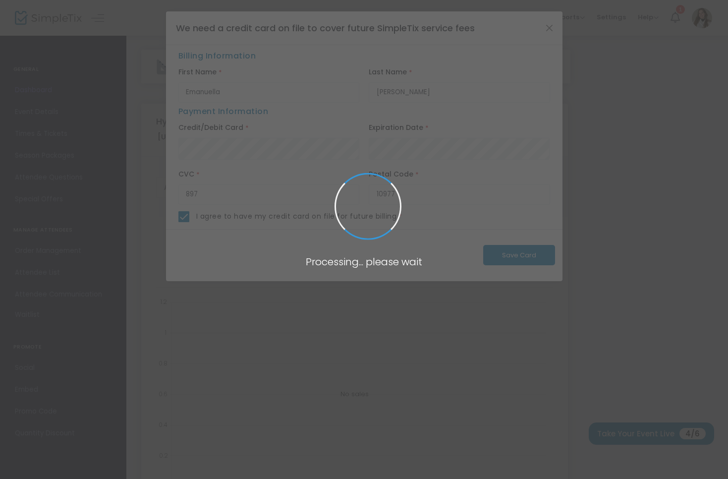
checkbox input "false"
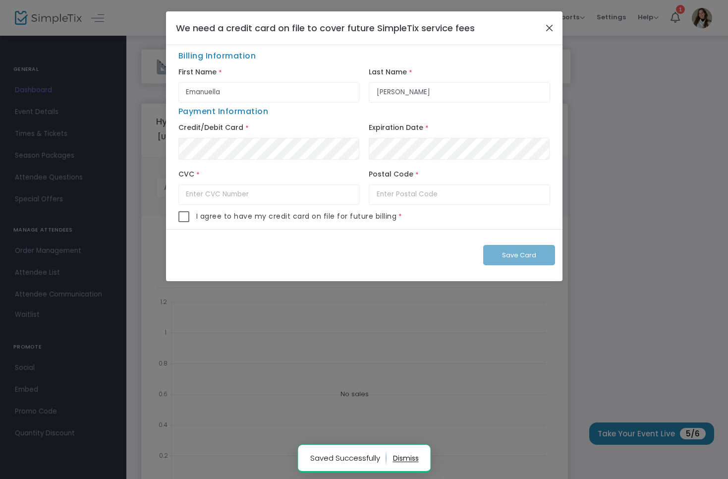
click at [550, 25] on button "Close" at bounding box center [549, 27] width 13 height 13
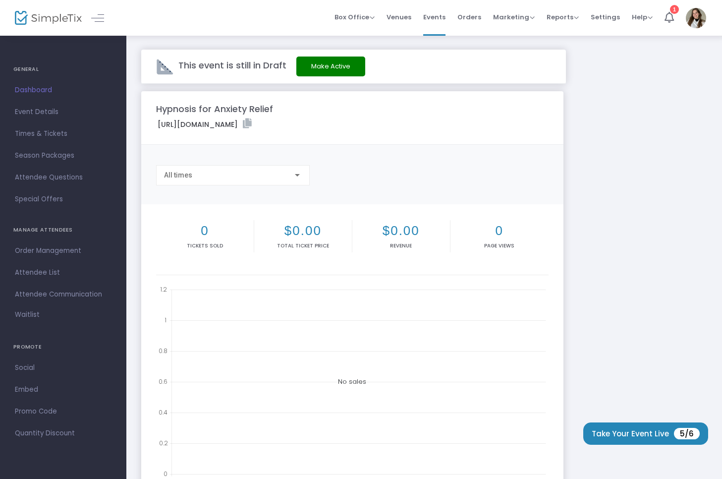
click at [331, 73] on button "Make Active" at bounding box center [330, 67] width 69 height 20
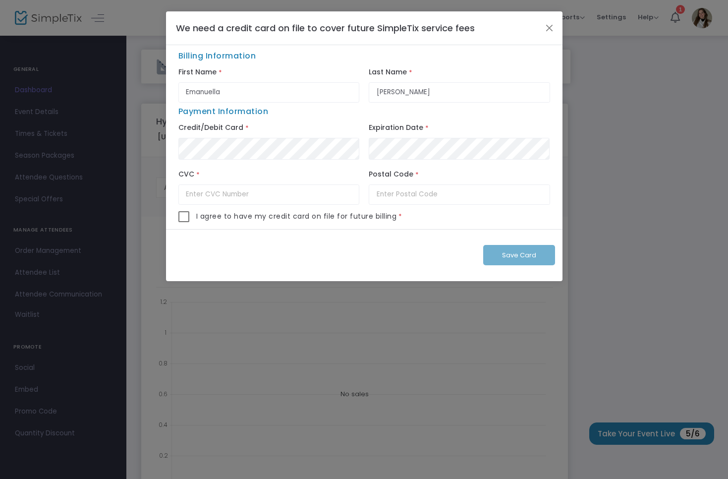
click at [174, 223] on div "Billing Information First Name * Emanuella Last Name * Simoni Payment Informati…" at bounding box center [364, 137] width 397 height 184
click at [183, 220] on span at bounding box center [183, 216] width 11 height 11
click at [183, 222] on input "checkbox" at bounding box center [183, 222] width 0 height 0
checkbox input "true"
click at [389, 163] on div "Expiration Date *" at bounding box center [459, 143] width 191 height 45
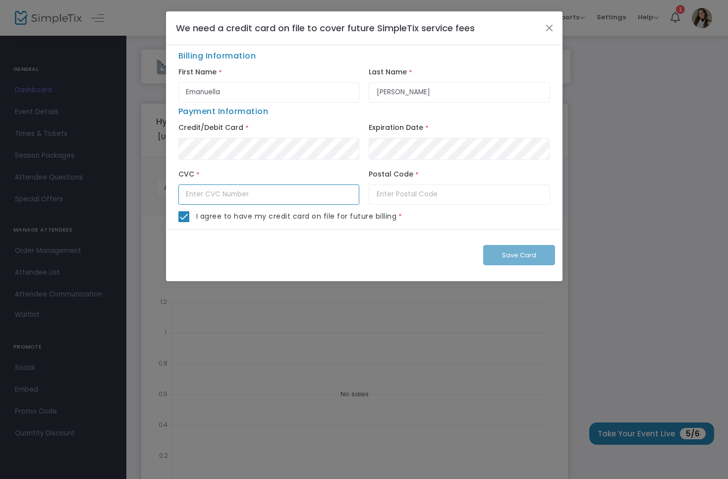
click at [282, 203] on input "text" at bounding box center [268, 194] width 181 height 20
type input "897"
click at [410, 209] on div "Postal Code *" at bounding box center [459, 188] width 191 height 45
click at [410, 208] on div "Postal Code *" at bounding box center [459, 188] width 191 height 45
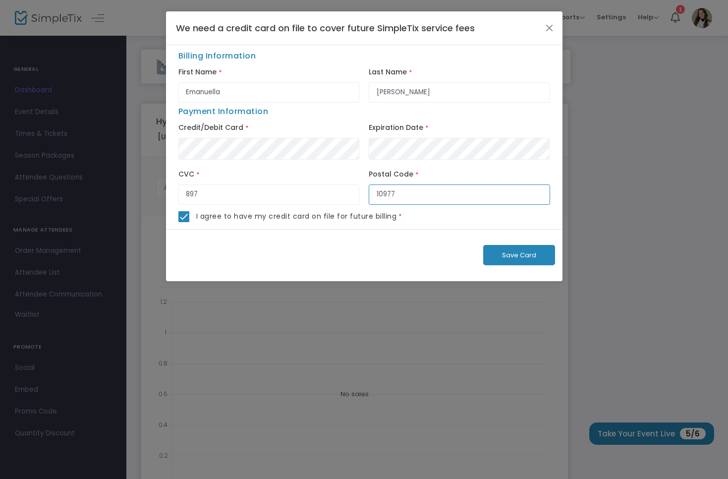
type input "10977"
click at [517, 260] on span "Save Card" at bounding box center [519, 254] width 34 height 9
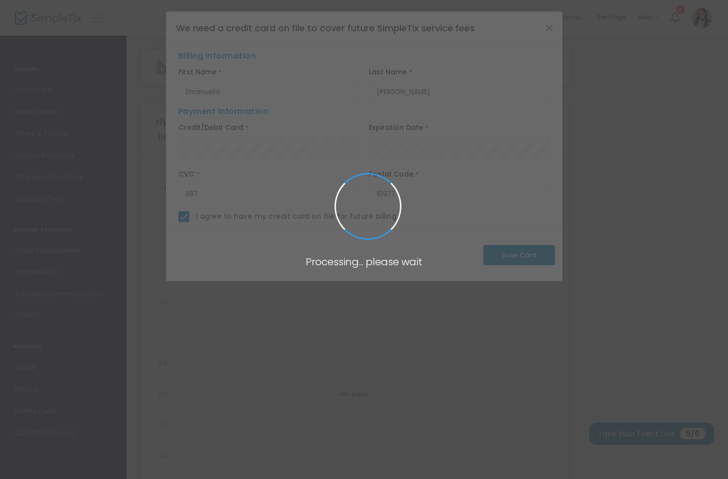
checkbox input "false"
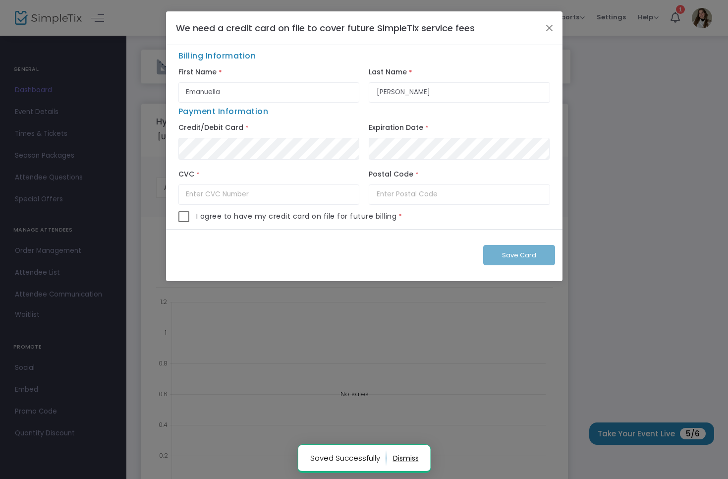
click at [517, 262] on div "Save Card" at bounding box center [364, 255] width 397 height 53
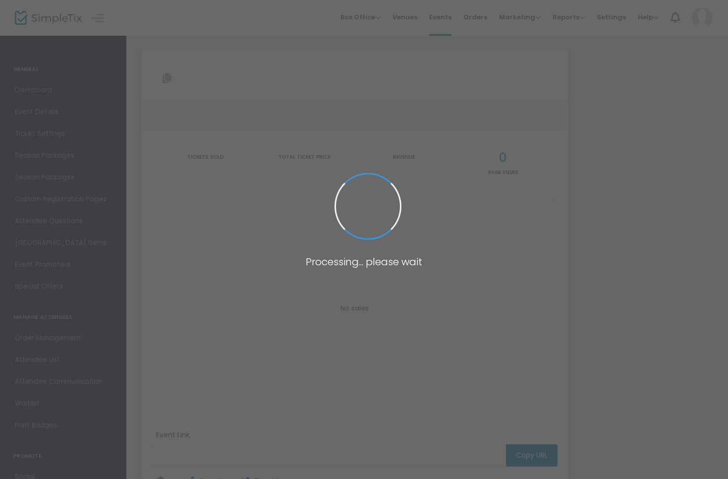
type input "https://www.simpletix.com/e/hypnosis-for-anxiety-relief-tickets-237156"
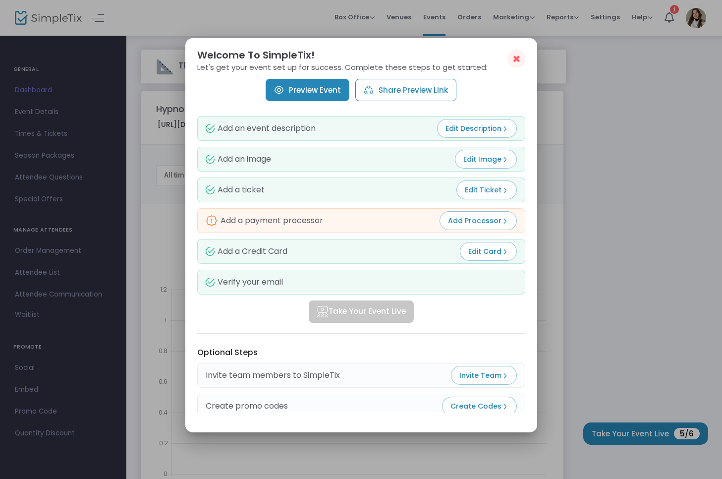
click at [287, 89] on link "Preview Event" at bounding box center [308, 90] width 84 height 22
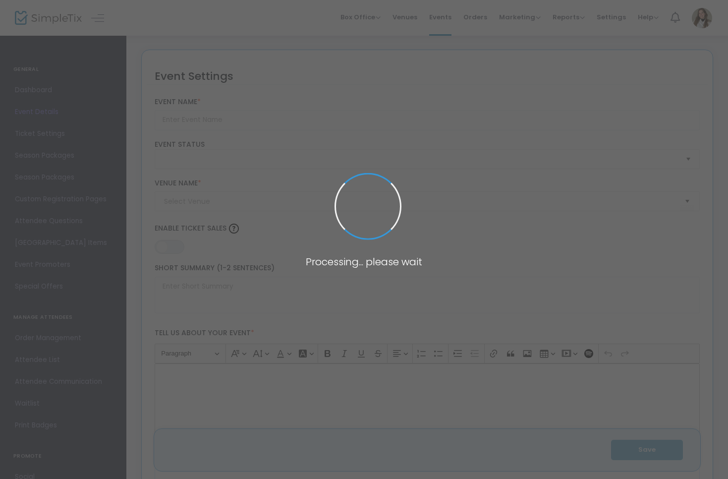
type input "Hypnosis for Anxiety Relief"
type textarea "This group hypnosis session is designed to help ease anxiety and create a deepe…"
type input "Register Now"
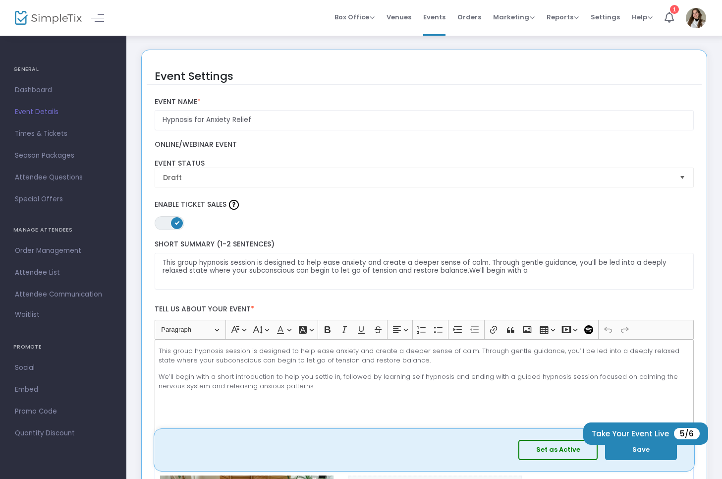
click at [571, 450] on button "Set as Active" at bounding box center [558, 450] width 79 height 20
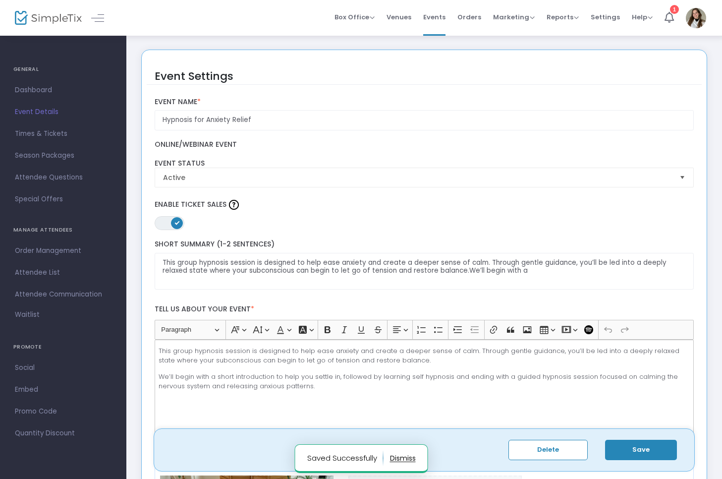
click at [650, 445] on button "Save" at bounding box center [641, 450] width 72 height 20
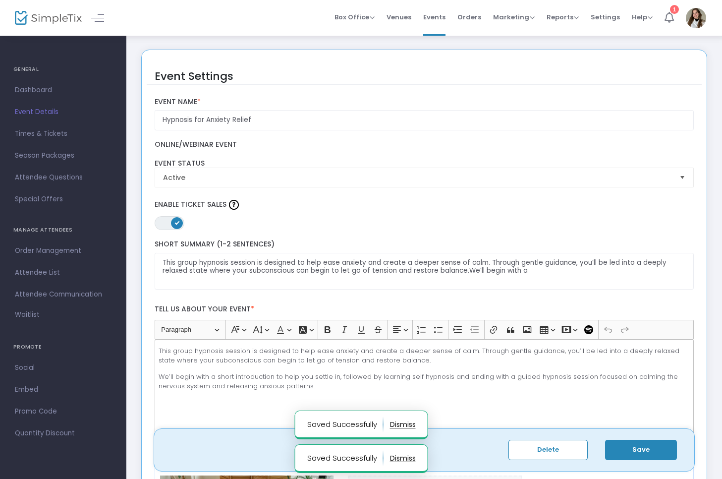
click at [672, 18] on icon at bounding box center [669, 17] width 9 height 11
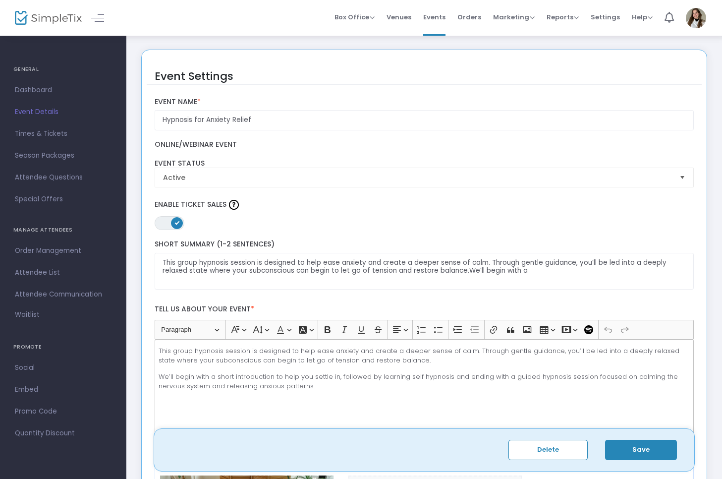
click at [38, 112] on span "Event Details" at bounding box center [63, 112] width 97 height 13
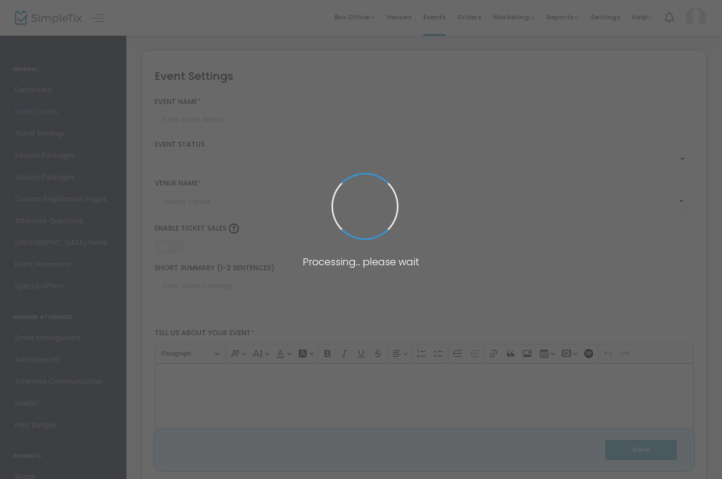
type input "Hypnosis for Anxiety Relief"
type textarea "This group hypnosis session is designed to help ease anxiety and create a deepe…"
type input "Register Now"
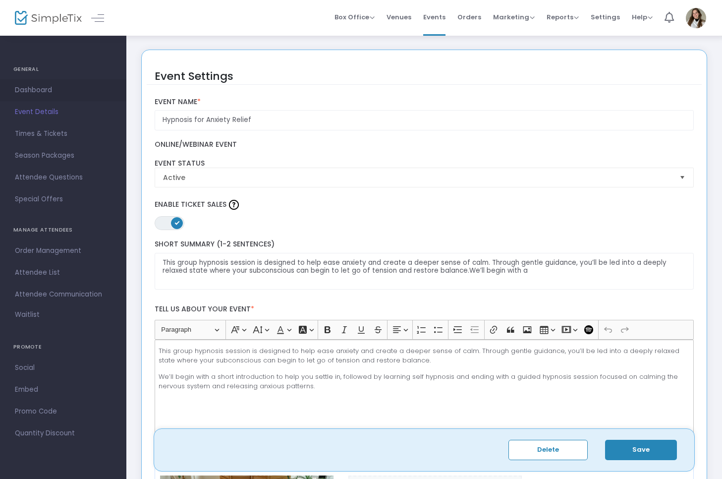
click at [47, 93] on span "Dashboard" at bounding box center [63, 90] width 97 height 13
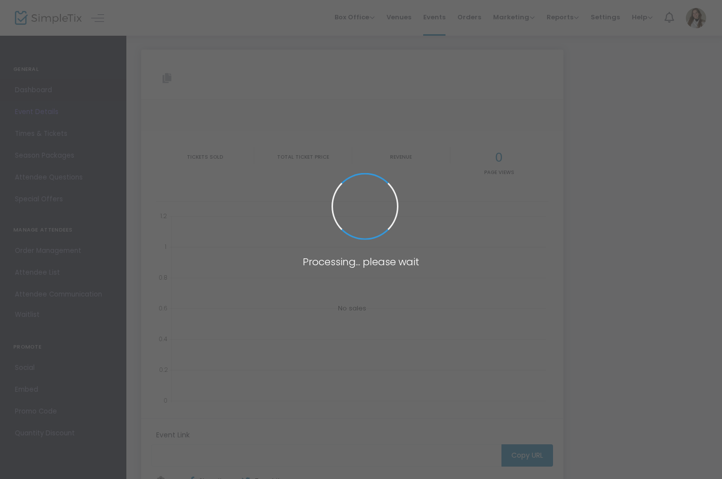
type input "https://www.simpletix.com/e/hypnosis-for-anxiety-relief-tickets-237156"
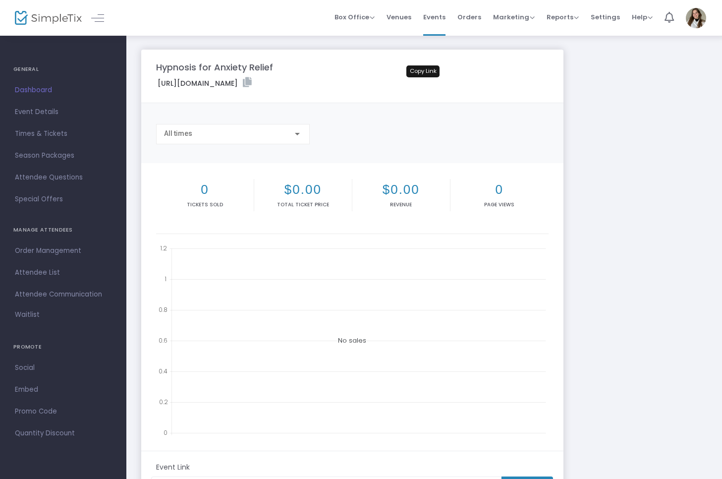
click at [252, 80] on icon at bounding box center [247, 82] width 9 height 10
click at [706, 16] on img at bounding box center [696, 18] width 20 height 20
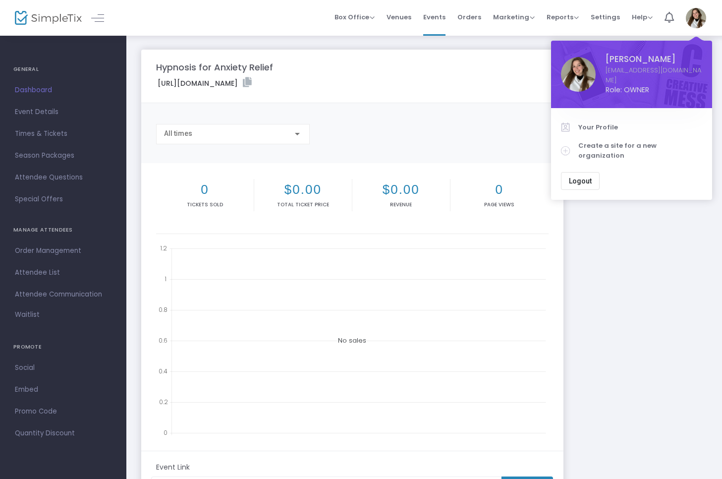
click at [577, 69] on img at bounding box center [578, 74] width 35 height 35
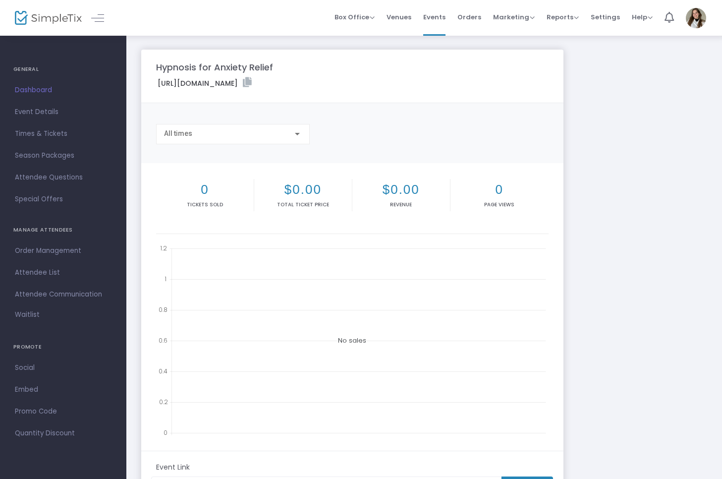
click at [699, 15] on img at bounding box center [696, 18] width 20 height 20
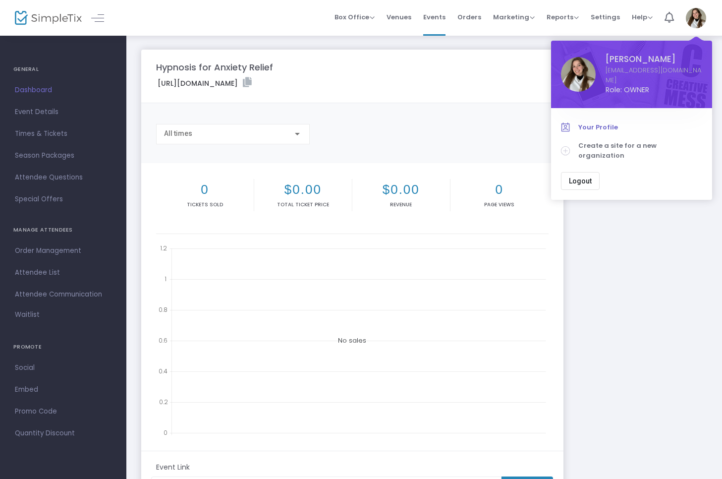
click at [603, 118] on link "Your Profile" at bounding box center [631, 127] width 141 height 19
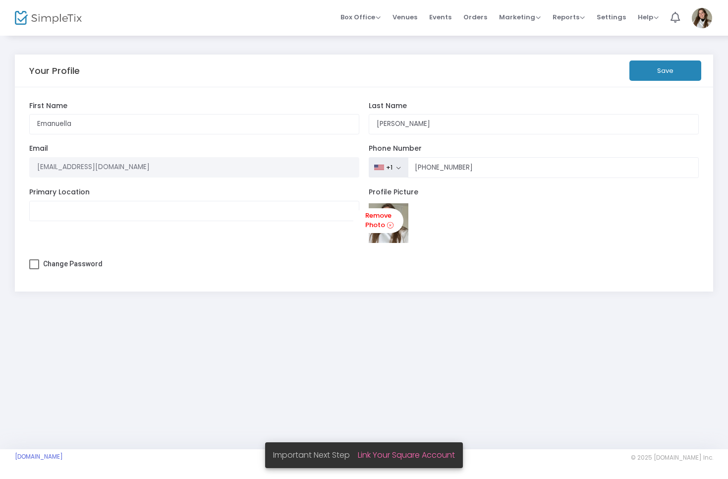
click at [390, 193] on span "Profile Picture" at bounding box center [394, 192] width 50 height 10
click at [387, 230] on icon at bounding box center [390, 225] width 6 height 9
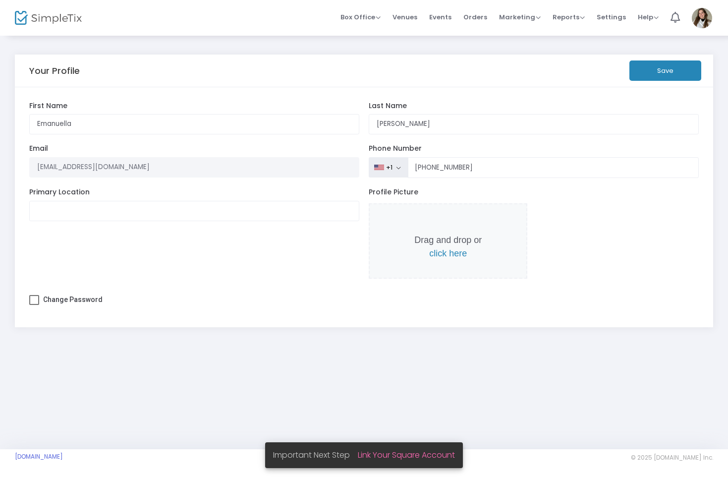
click at [445, 249] on p "Drag and drop or click here" at bounding box center [447, 246] width 67 height 27
click at [446, 263] on span "Drag and drop or click here" at bounding box center [448, 241] width 159 height 76
click at [438, 254] on span "click here" at bounding box center [448, 253] width 38 height 10
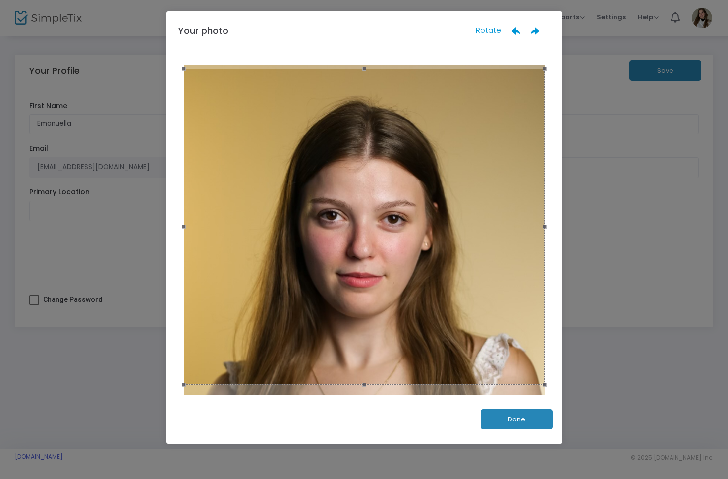
drag, startPoint x: 473, startPoint y: 328, endPoint x: 465, endPoint y: 264, distance: 63.9
click at [465, 264] on div at bounding box center [364, 227] width 361 height 316
click at [514, 422] on button "Done" at bounding box center [517, 419] width 72 height 20
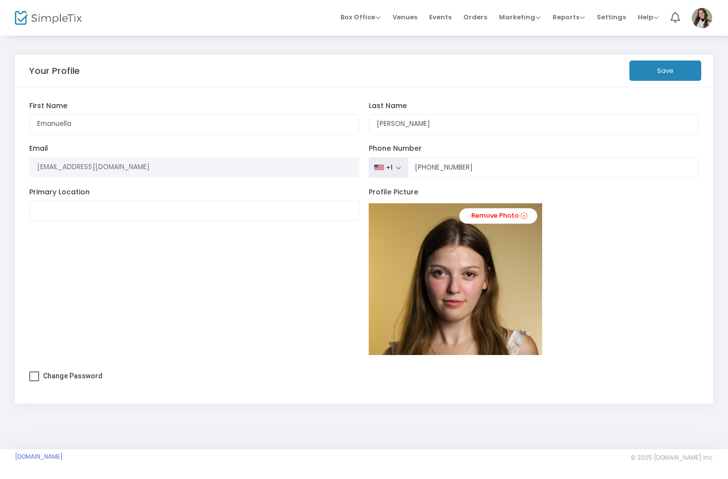
click at [684, 70] on button "Save" at bounding box center [666, 70] width 72 height 20
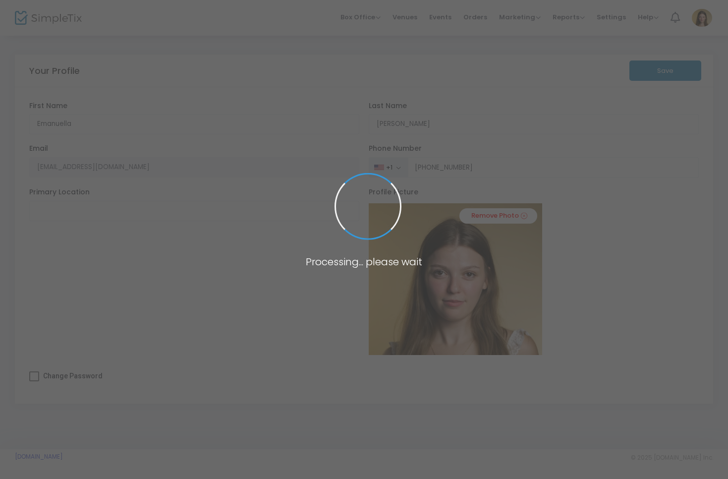
type input "[PHONE_NUMBER]"
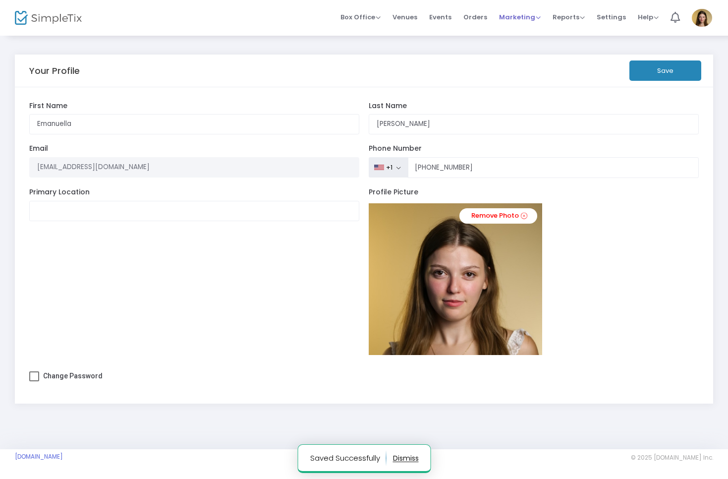
click at [529, 19] on span "Marketing" at bounding box center [520, 16] width 42 height 9
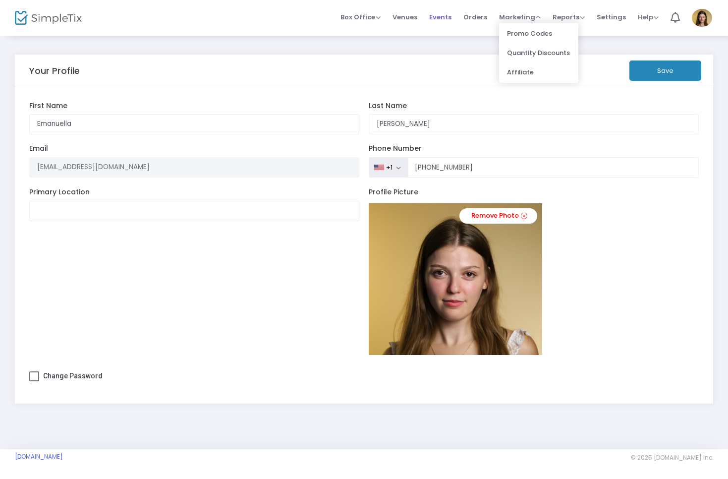
click at [445, 16] on span "Events" at bounding box center [440, 16] width 22 height 25
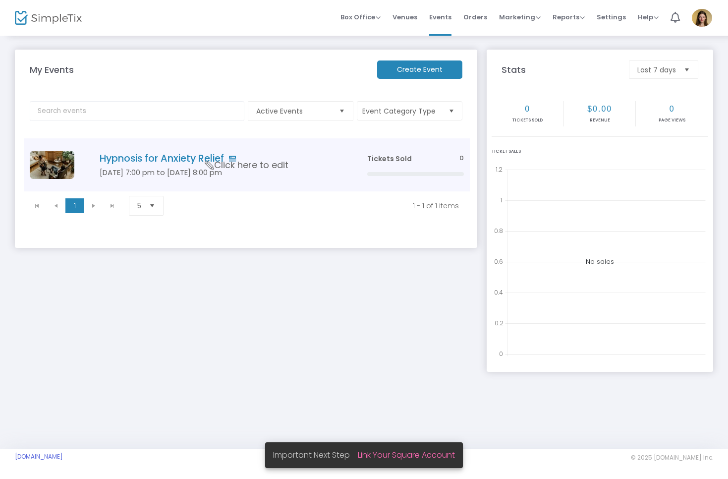
click at [405, 152] on td "Tickets Sold 0" at bounding box center [415, 164] width 109 height 53
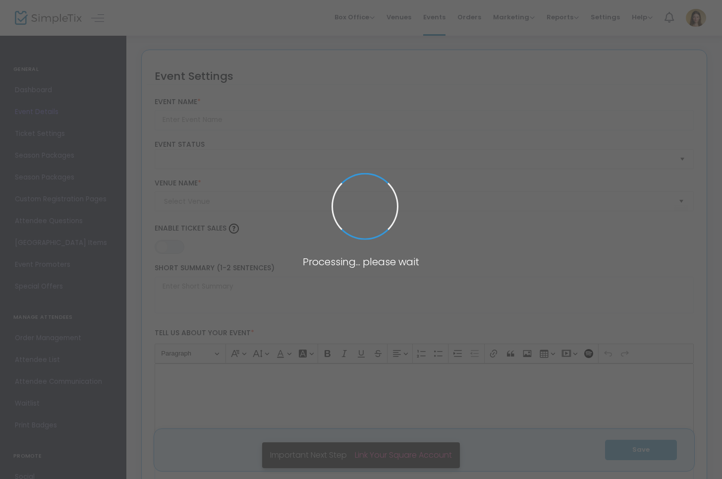
type input "Hypnosis for Anxiety Relief"
type textarea "This group hypnosis session is designed to help ease anxiety and create a deepe…"
type input "Register Now"
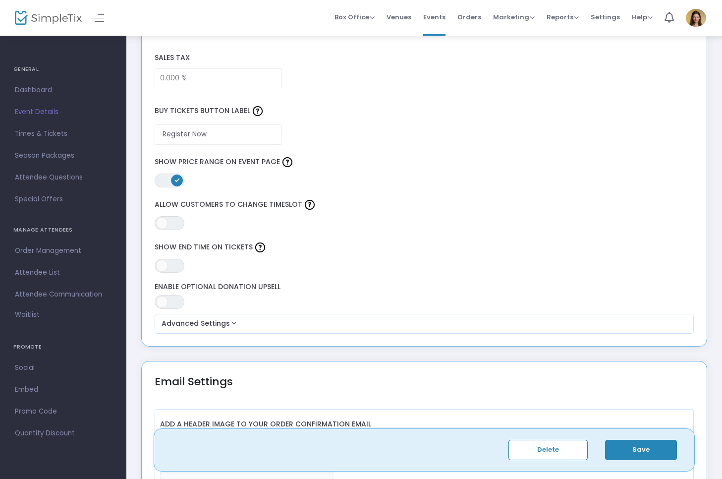
scroll to position [762, 0]
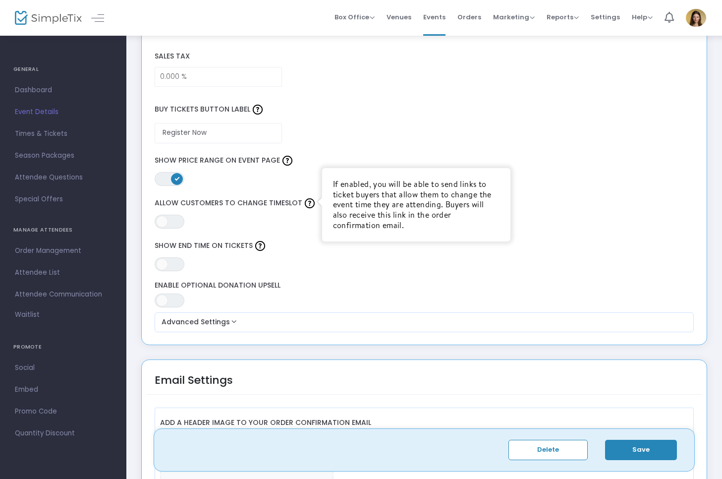
click at [305, 202] on img at bounding box center [310, 203] width 10 height 10
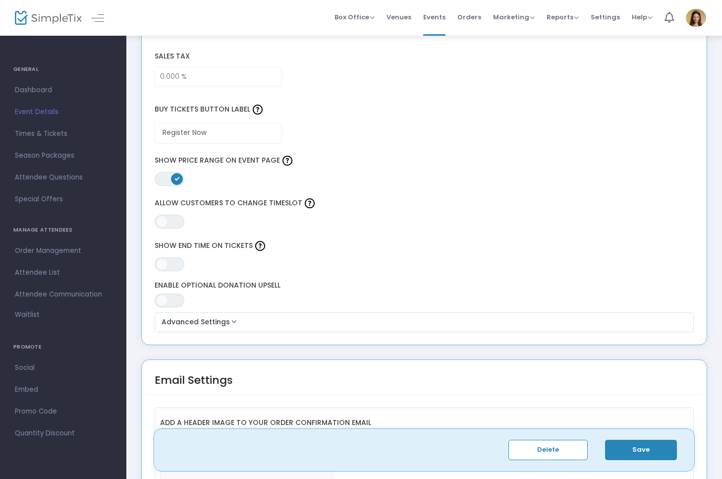
click at [299, 234] on div "ON OFF Show End Time on Tickets" at bounding box center [424, 254] width 549 height 43
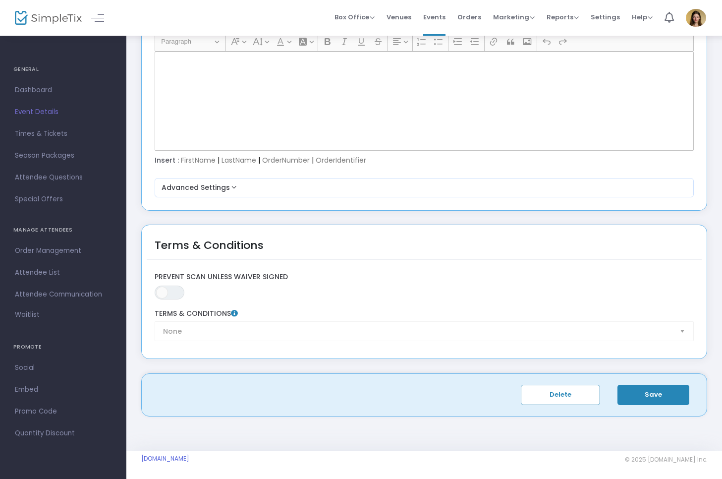
scroll to position [1337, 0]
click at [220, 183] on button "Advanced Settings" at bounding box center [425, 188] width 532 height 12
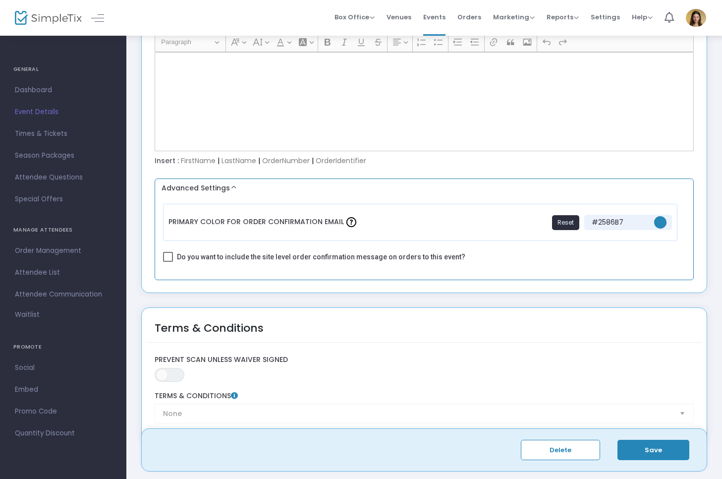
click at [327, 232] on label "Primary Color For Order Confirmation Email" at bounding box center [264, 222] width 190 height 26
click at [662, 222] on span "#2586b7" at bounding box center [660, 222] width 12 height 12
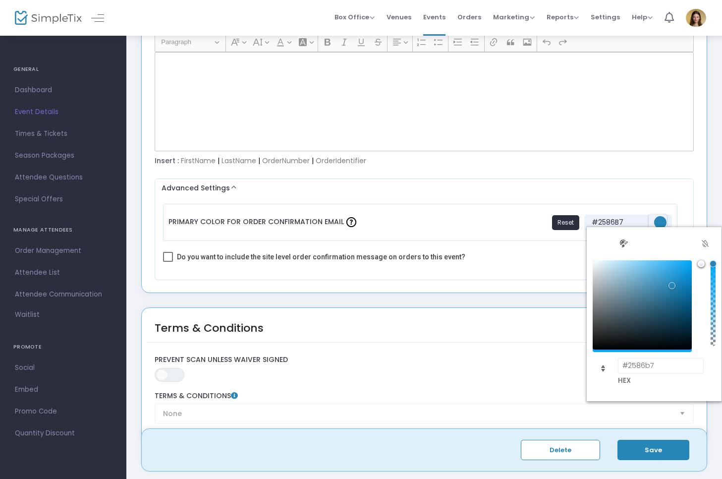
click at [716, 257] on div "#2586b7 HEX" at bounding box center [654, 324] width 135 height 140
type input "#2586b7"
click at [711, 249] on kendo-flatcolorpicker "#2586b7 HEX" at bounding box center [654, 314] width 135 height 174
click at [628, 248] on span "Palette view" at bounding box center [624, 243] width 16 height 16
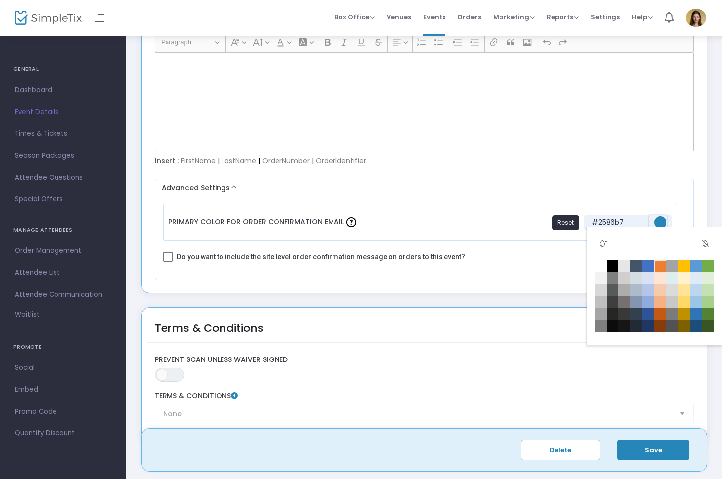
click at [658, 267] on td "#ed7e32" at bounding box center [660, 266] width 12 height 12
click at [660, 298] on td "#f5b183" at bounding box center [660, 302] width 12 height 12
click at [703, 245] on span "Clear value" at bounding box center [705, 243] width 16 height 16
click at [656, 300] on td "#f5b183" at bounding box center [660, 302] width 12 height 12
click at [659, 288] on td "#f6caac" at bounding box center [660, 290] width 12 height 12
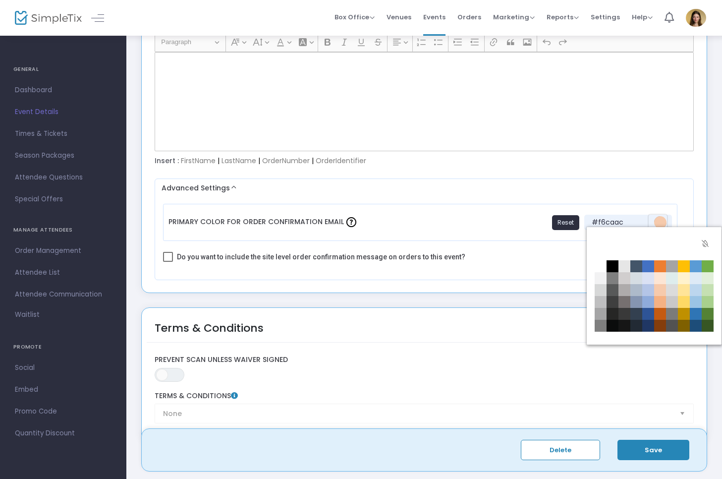
click at [605, 246] on span "Gradient view" at bounding box center [603, 243] width 16 height 16
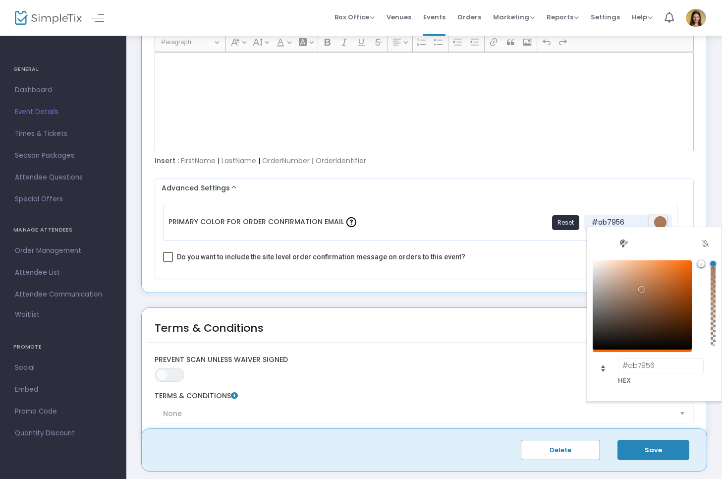
type input "#ad7a57"
click at [642, 289] on div "#ab7956" at bounding box center [642, 304] width 99 height 89
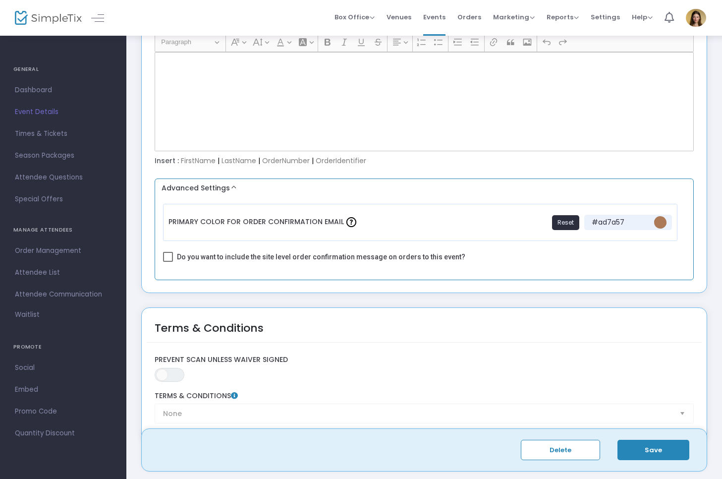
click at [692, 218] on div "Advanced Settings Primary Color For Order Confirmation Email Reset #ad7a57 Do y…" at bounding box center [425, 229] width 540 height 102
click at [473, 303] on div "Email Settings Add a header image to your order confirmation email Display full…" at bounding box center [424, 45] width 576 height 523
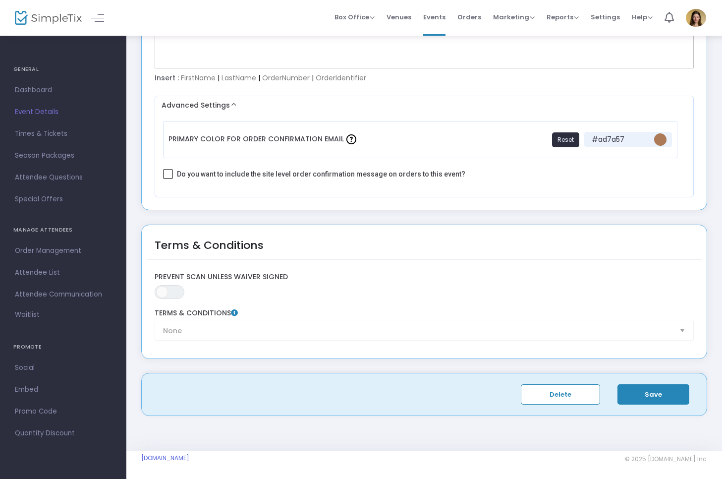
scroll to position [1419, 0]
click at [642, 388] on button "Save" at bounding box center [654, 395] width 72 height 20
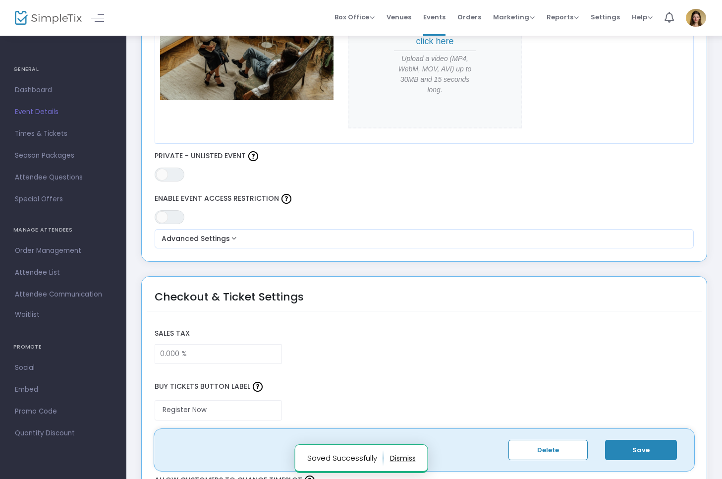
scroll to position [479, 0]
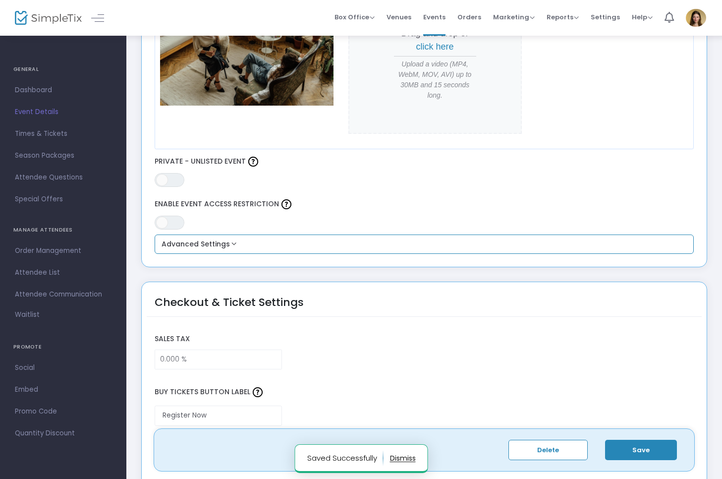
click at [488, 249] on div "Advanced Settings Seminar or Talk Event Type * Event Type is required Health & …" at bounding box center [425, 244] width 540 height 20
click at [474, 248] on button "Advanced Settings" at bounding box center [425, 244] width 532 height 12
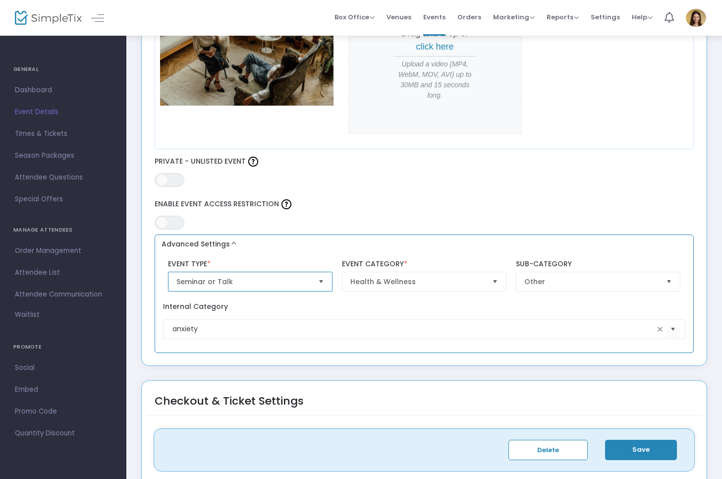
click at [289, 282] on span "Seminar or Talk" at bounding box center [243, 282] width 134 height 10
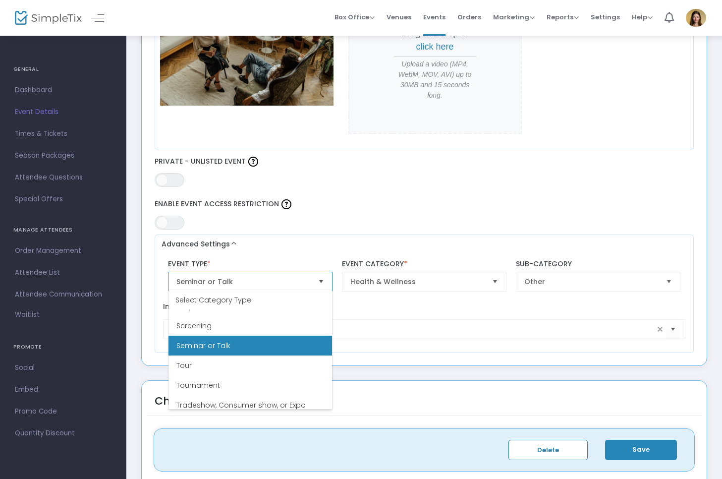
scroll to position [297, 0]
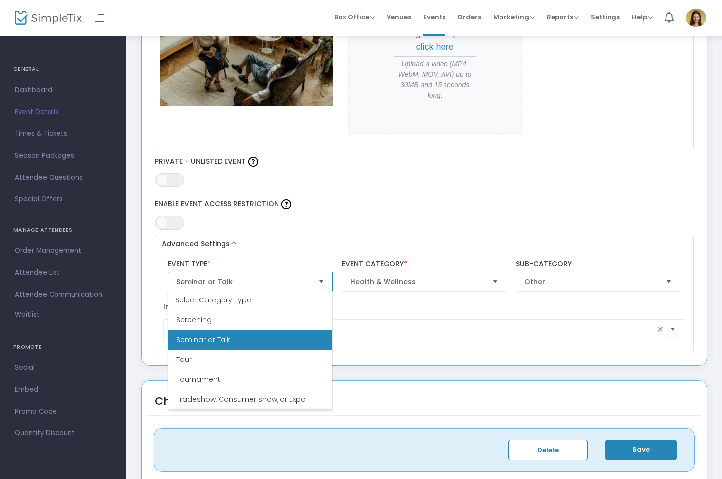
click at [305, 332] on Talk "Seminar or Talk" at bounding box center [251, 340] width 164 height 20
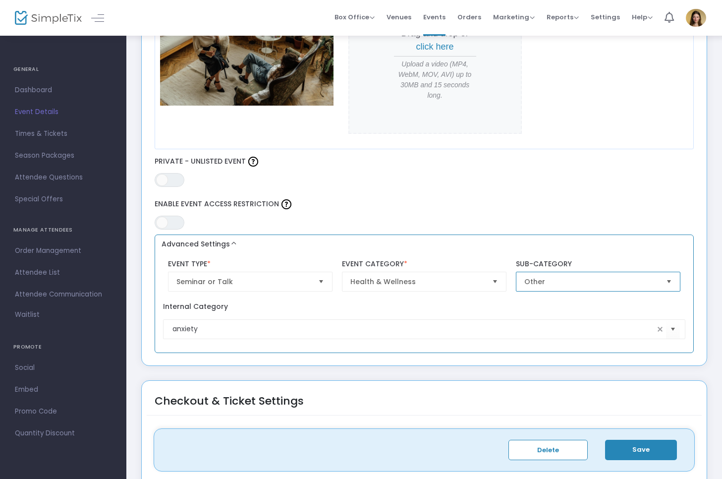
click at [588, 283] on span "Other" at bounding box center [591, 282] width 134 height 10
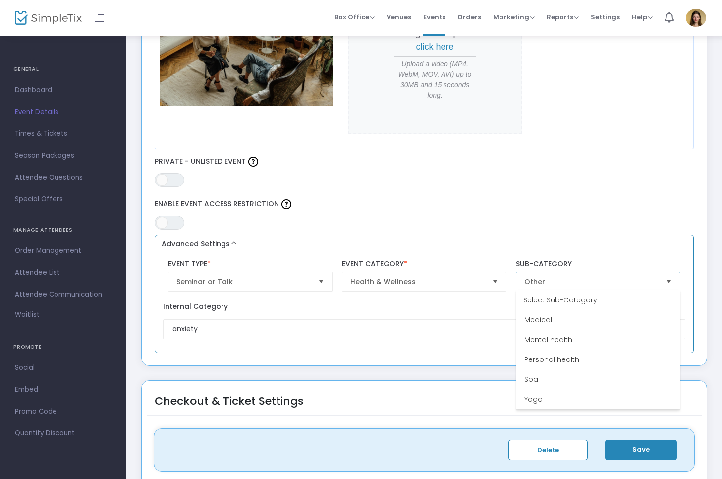
scroll to position [20, 0]
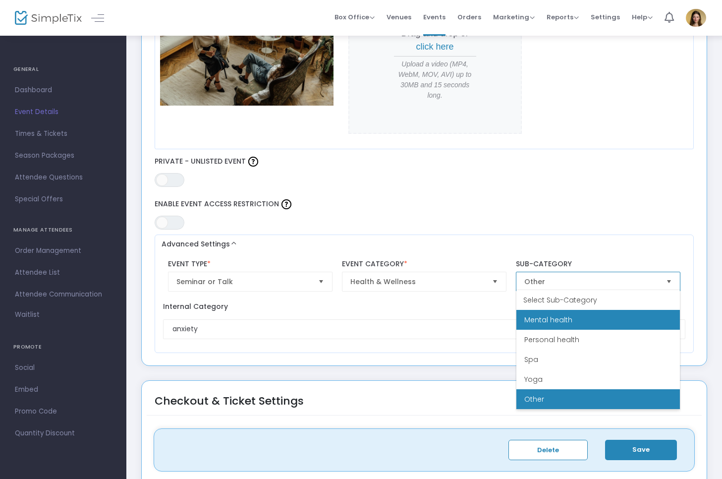
click at [577, 317] on health "Mental health" at bounding box center [599, 320] width 164 height 20
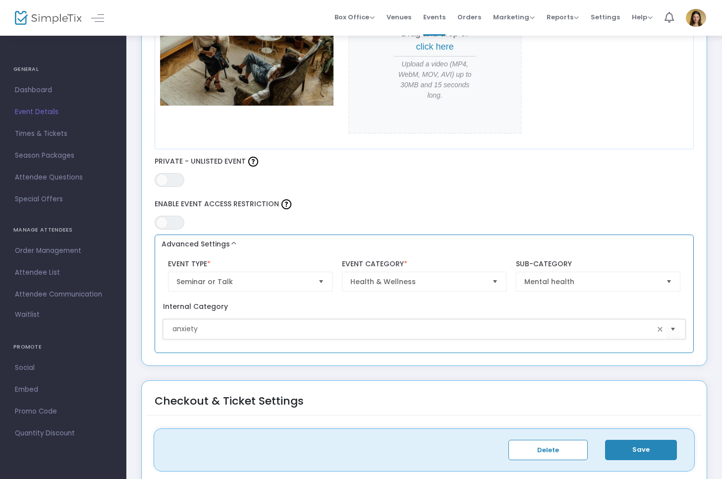
click at [528, 324] on input "anxiety" at bounding box center [413, 329] width 481 height 10
click at [614, 351] on div "Advanced Settings Seminar or Talk Event Type * Event Type is required Health & …" at bounding box center [425, 293] width 540 height 118
click at [660, 279] on span "Mental health" at bounding box center [592, 281] width 142 height 19
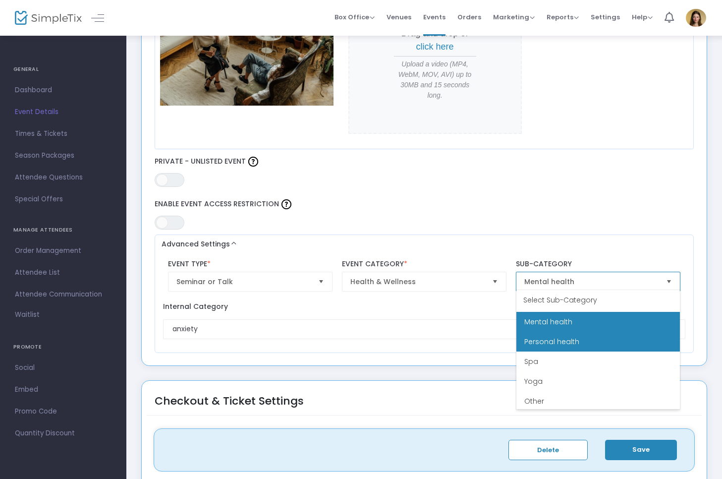
scroll to position [18, 0]
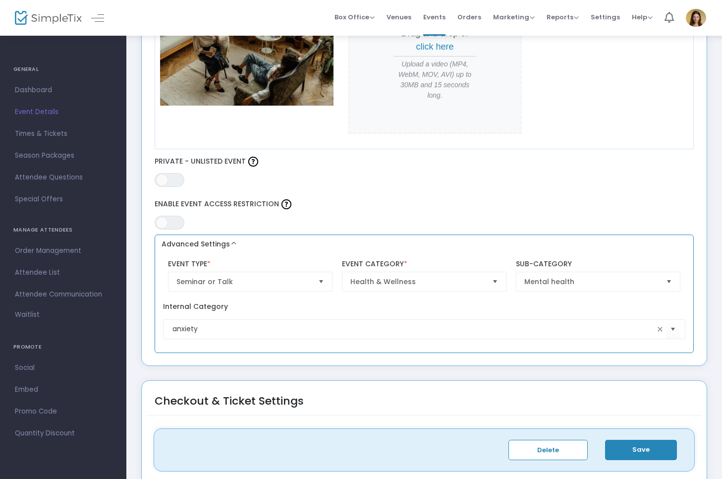
click at [638, 255] on div "Mental health Sub-Category" at bounding box center [599, 276] width 174 height 42
click at [636, 450] on button "Save" at bounding box center [641, 450] width 72 height 20
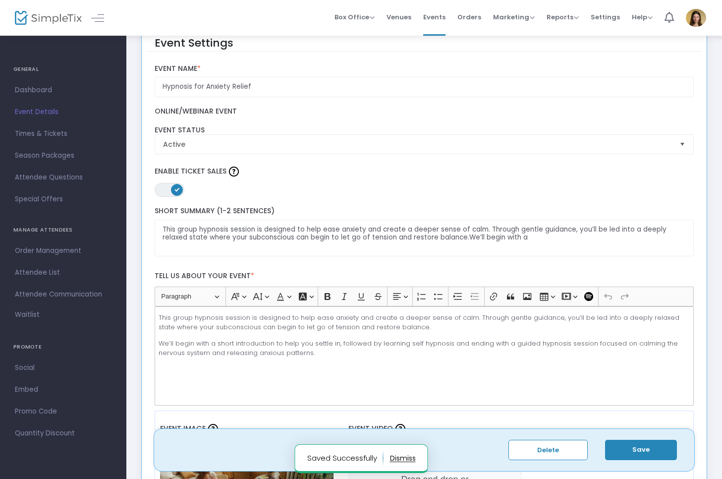
scroll to position [129, 0]
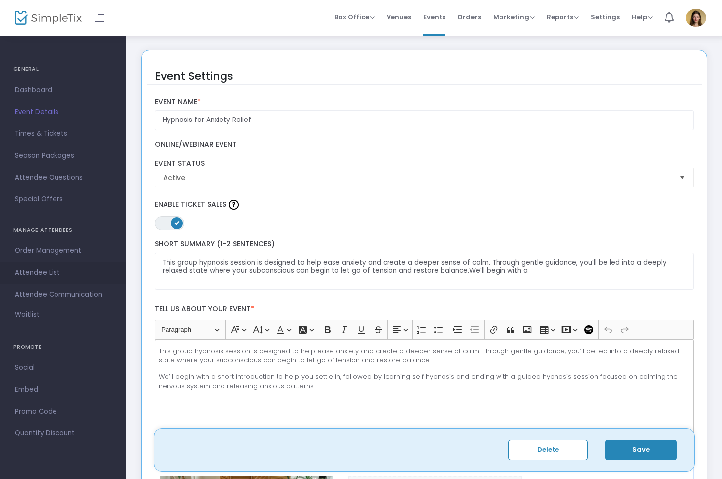
click at [48, 271] on span "Attendee List" at bounding box center [63, 272] width 97 height 13
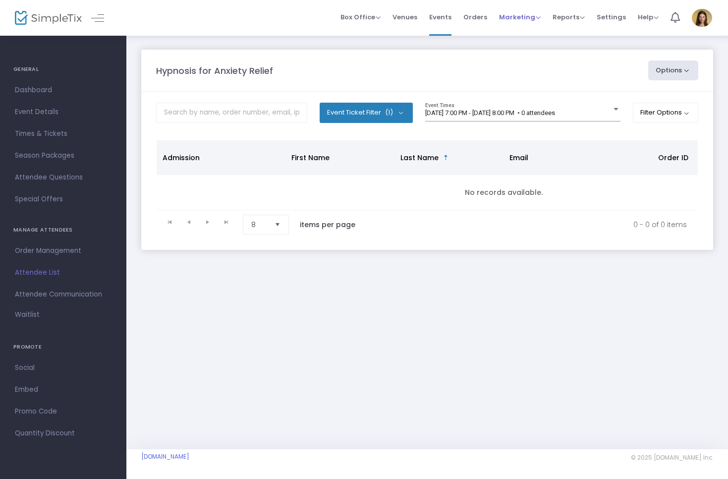
click at [521, 23] on span "Marketing Promo Codes Quantity Discounts Affiliate" at bounding box center [520, 16] width 42 height 25
click at [521, 15] on span "Marketing" at bounding box center [520, 16] width 42 height 9
click at [530, 37] on li "Promo Codes" at bounding box center [538, 33] width 79 height 19
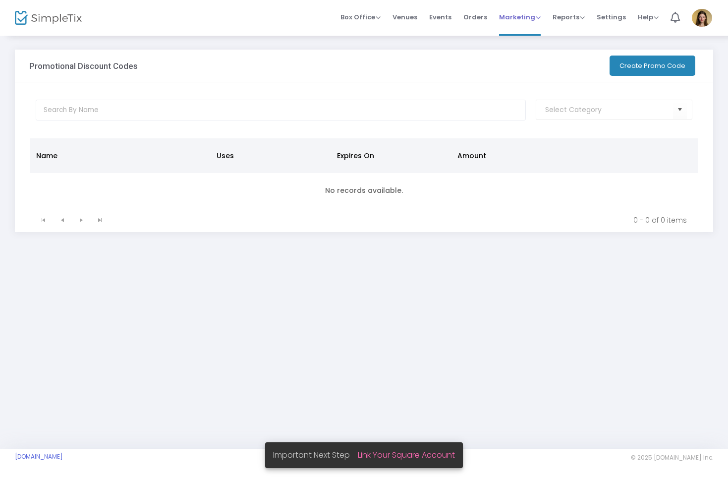
click at [534, 17] on span "Marketing" at bounding box center [520, 16] width 42 height 9
click at [388, 44] on div "Promotional Discount Codes More Export List Import List Import from Groupon Gen…" at bounding box center [364, 158] width 728 height 246
click at [431, 19] on li "Events" at bounding box center [440, 18] width 34 height 36
click at [446, 17] on span "Events" at bounding box center [440, 16] width 22 height 25
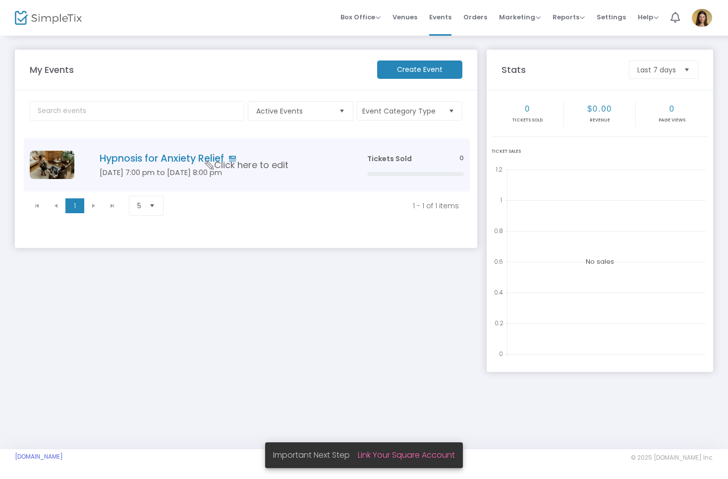
click at [454, 158] on div "Tickets Sold 0" at bounding box center [415, 159] width 97 height 10
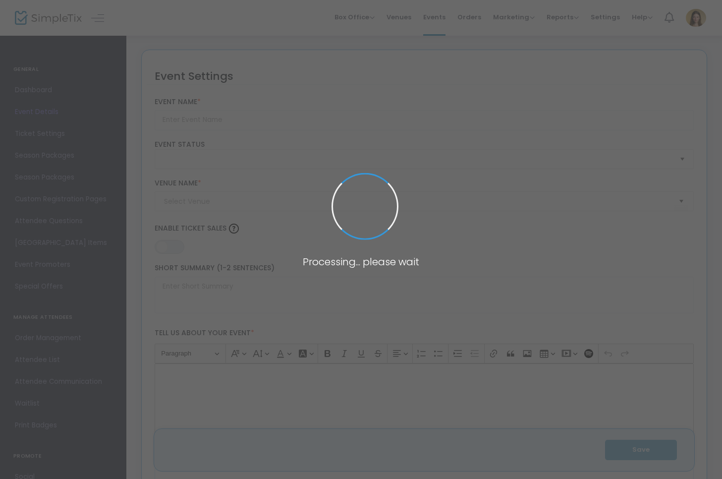
type input "Hypnosis for Anxiety Relief"
type textarea "This group hypnosis session is designed to help ease anxiety and create a deepe…"
type input "Register Now"
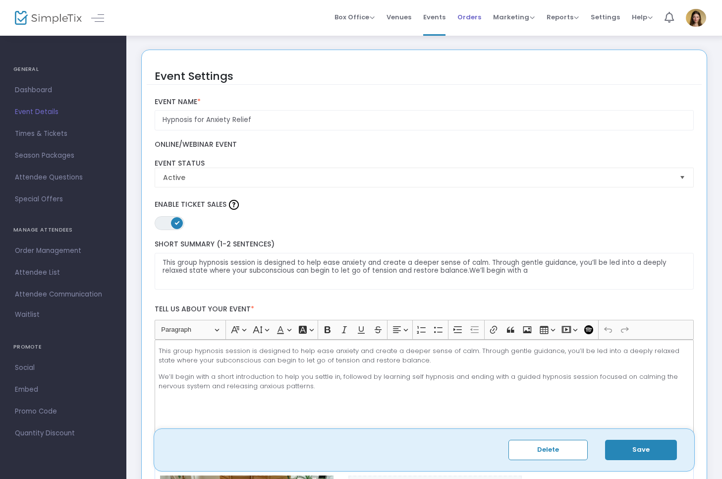
click at [474, 23] on span "Orders" at bounding box center [470, 16] width 24 height 25
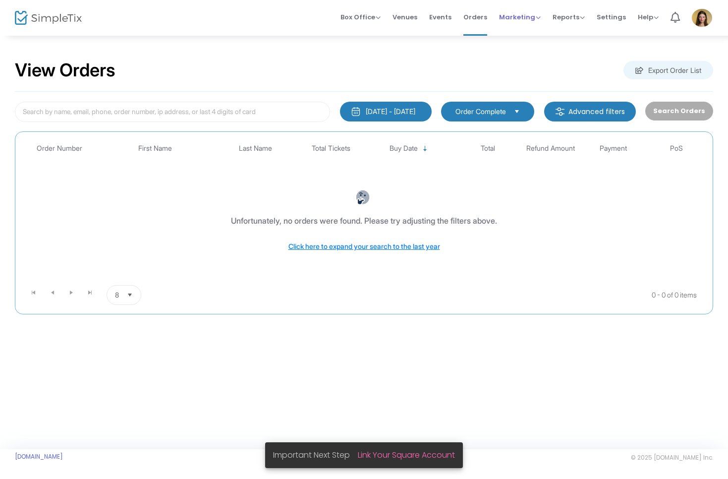
click at [522, 17] on span "Marketing" at bounding box center [520, 16] width 42 height 9
click at [532, 34] on li "Promo Codes" at bounding box center [538, 33] width 79 height 19
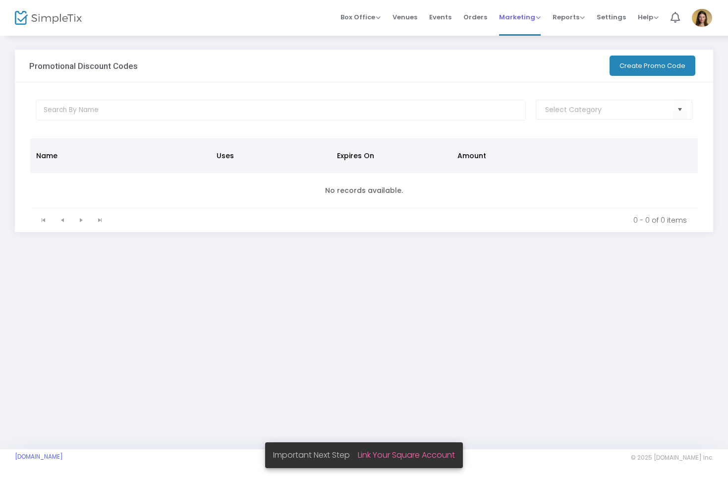
click at [530, 23] on span "Marketing Promo Codes Quantity Discounts Affiliate" at bounding box center [520, 16] width 42 height 25
click at [535, 18] on span "Marketing" at bounding box center [520, 16] width 42 height 9
click at [528, 70] on li "Affiliate" at bounding box center [538, 71] width 79 height 19
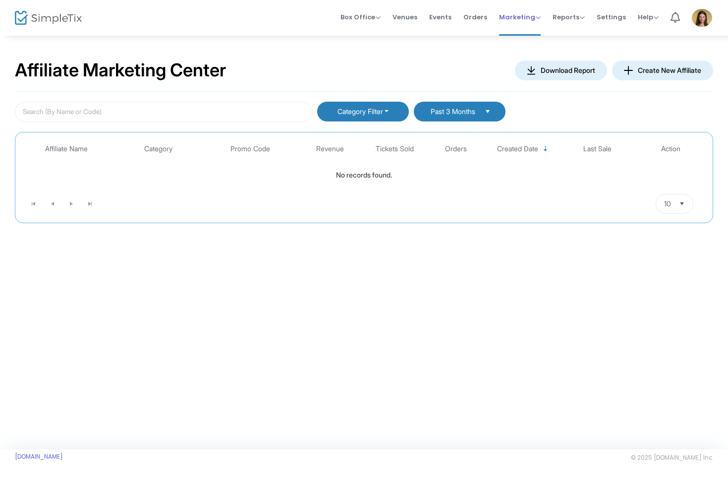
click at [532, 18] on span "Marketing" at bounding box center [520, 16] width 42 height 9
click at [534, 49] on li "Quantity Discounts" at bounding box center [538, 52] width 79 height 19
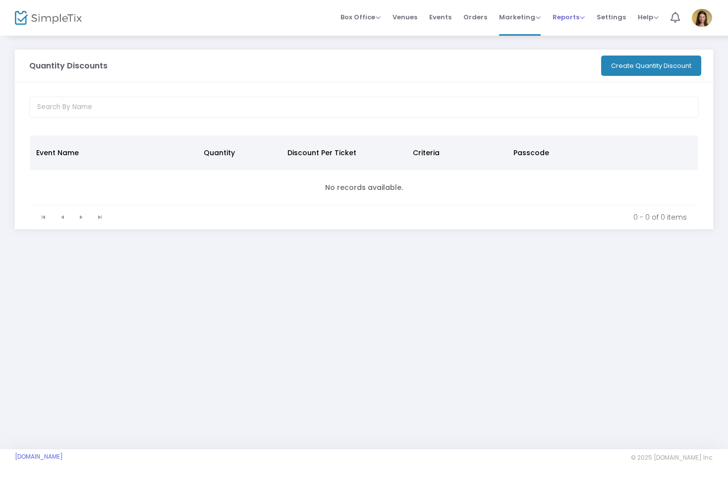
click at [572, 18] on span "Reports" at bounding box center [569, 16] width 32 height 9
click at [483, 19] on span "Orders" at bounding box center [475, 16] width 24 height 25
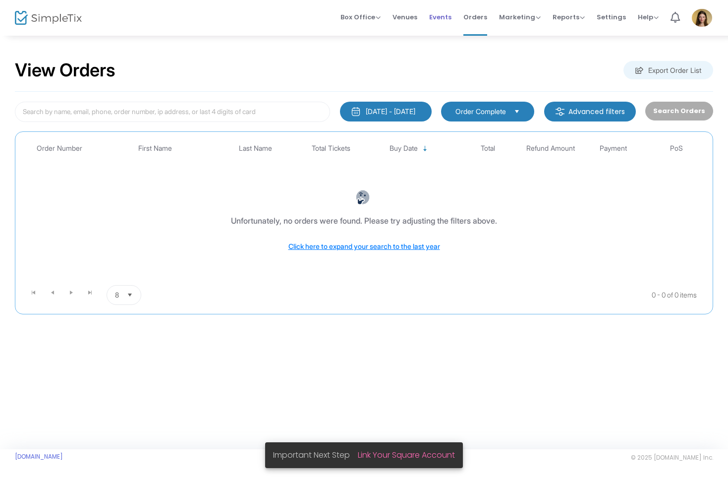
click at [446, 18] on span "Events" at bounding box center [440, 16] width 22 height 25
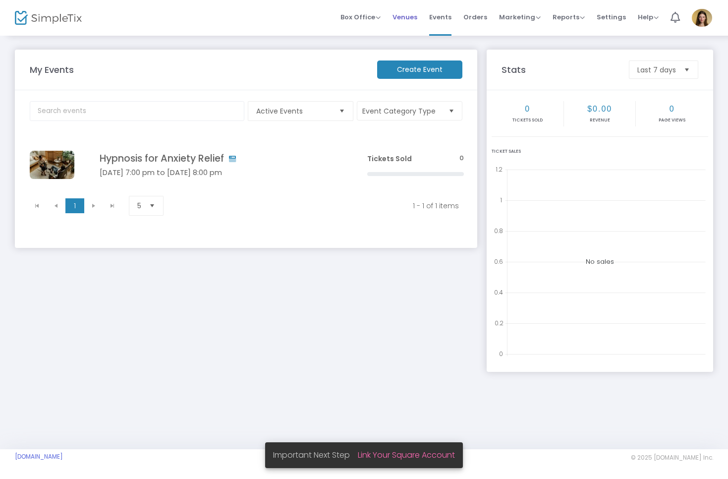
click at [409, 21] on span "Venues" at bounding box center [405, 16] width 25 height 25
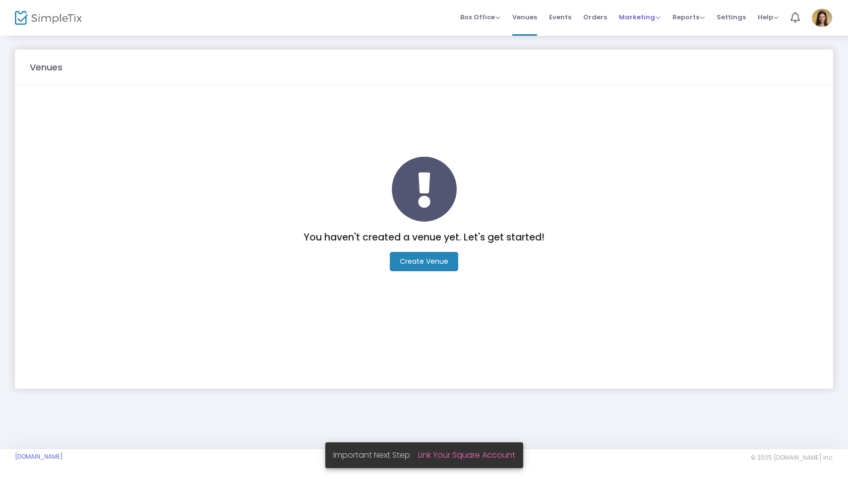
click at [647, 18] on span "Marketing" at bounding box center [640, 16] width 42 height 9
click at [721, 18] on span "Settings" at bounding box center [730, 16] width 29 height 25
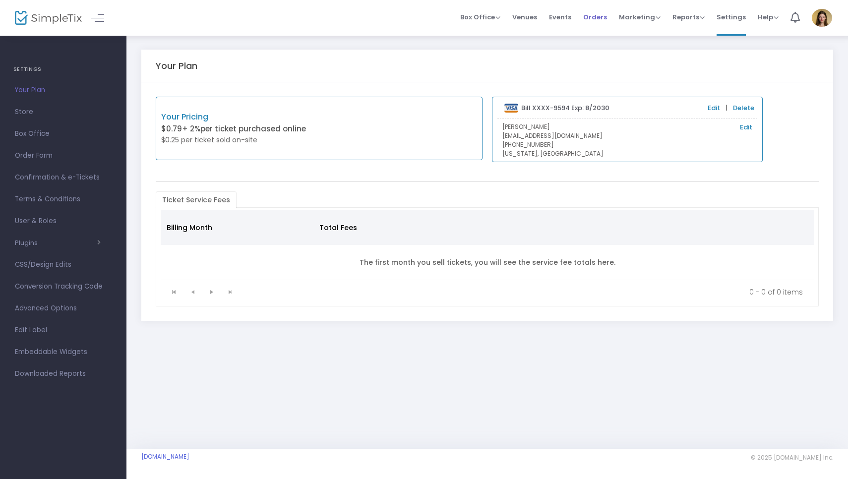
click at [610, 16] on li "Orders" at bounding box center [595, 18] width 36 height 36
click at [602, 16] on span "Orders" at bounding box center [595, 16] width 24 height 25
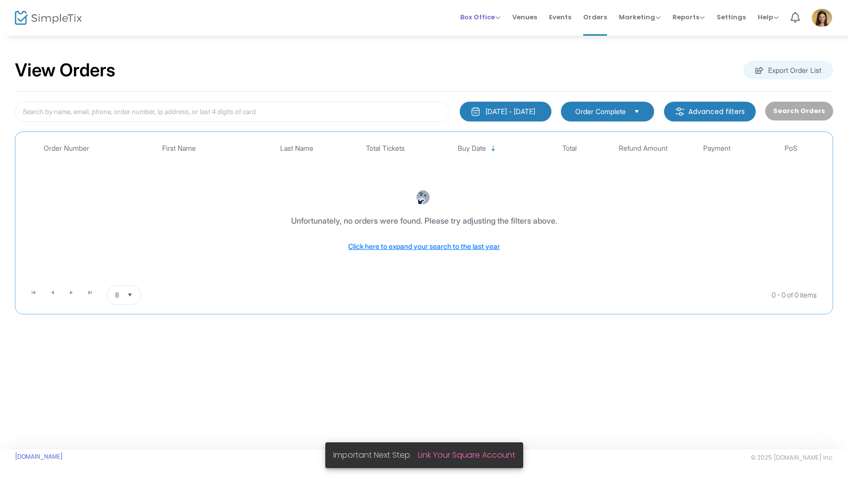
click at [497, 15] on span "Box Office" at bounding box center [480, 16] width 40 height 9
click at [496, 38] on li "Sell Tickets" at bounding box center [495, 33] width 71 height 19
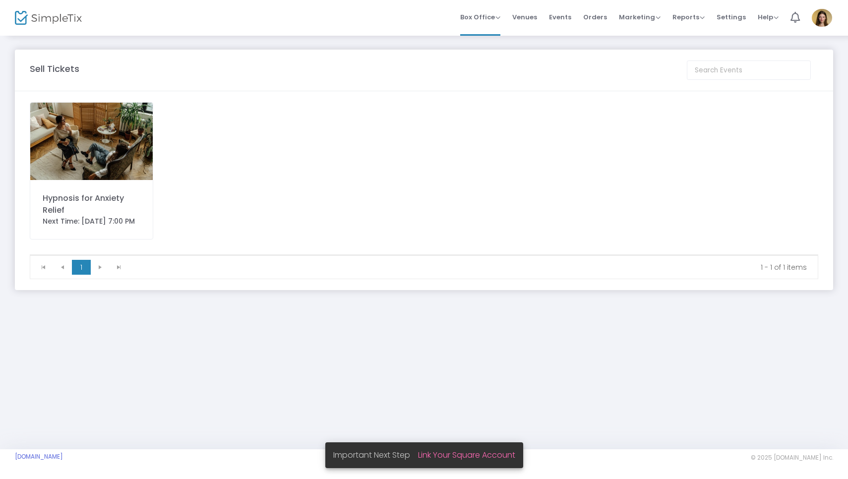
click at [120, 171] on img at bounding box center [91, 141] width 122 height 77
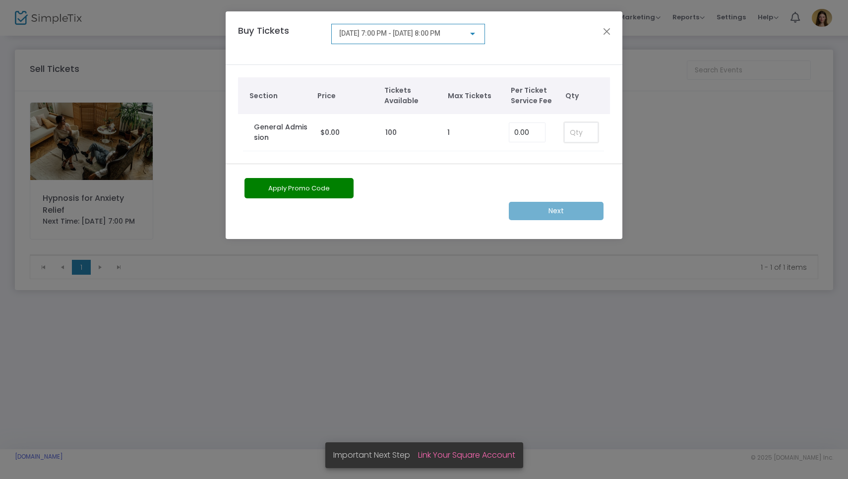
click at [579, 129] on input at bounding box center [581, 132] width 33 height 19
type input "1"
click at [560, 209] on m-button "Next" at bounding box center [556, 211] width 95 height 18
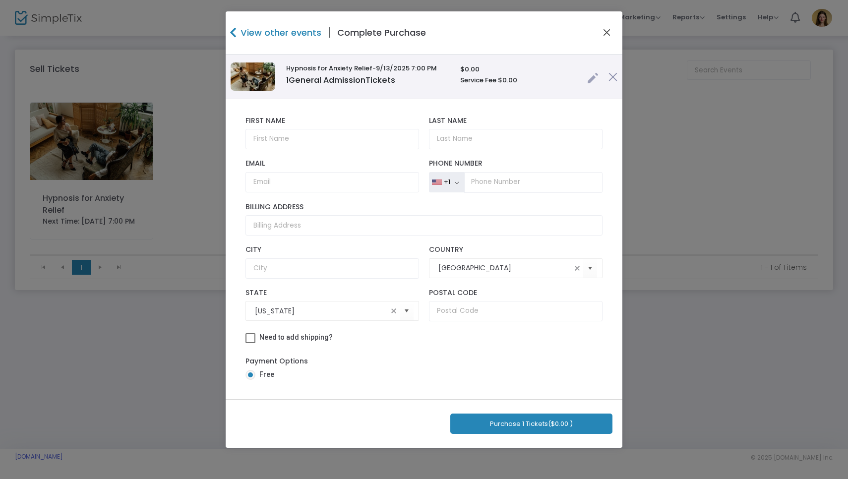
click at [607, 31] on button "Close" at bounding box center [606, 32] width 13 height 13
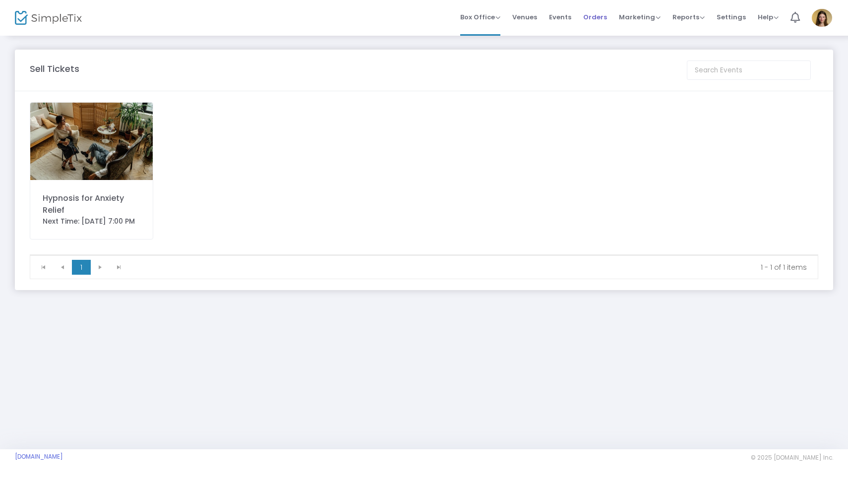
click at [591, 16] on span "Orders" at bounding box center [595, 16] width 24 height 25
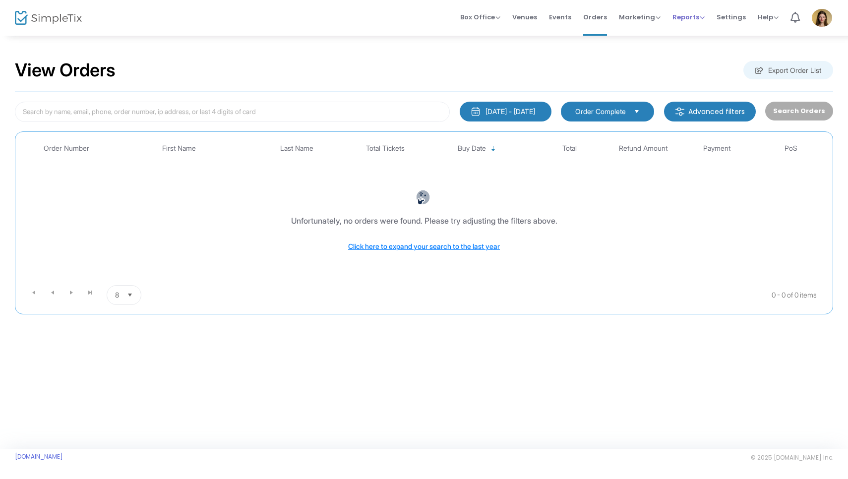
click at [695, 20] on span "Reports" at bounding box center [688, 16] width 32 height 9
click at [577, 16] on li "Events" at bounding box center [560, 18] width 34 height 36
click at [590, 17] on span "Orders" at bounding box center [595, 16] width 24 height 25
click at [567, 16] on span "Events" at bounding box center [560, 16] width 22 height 25
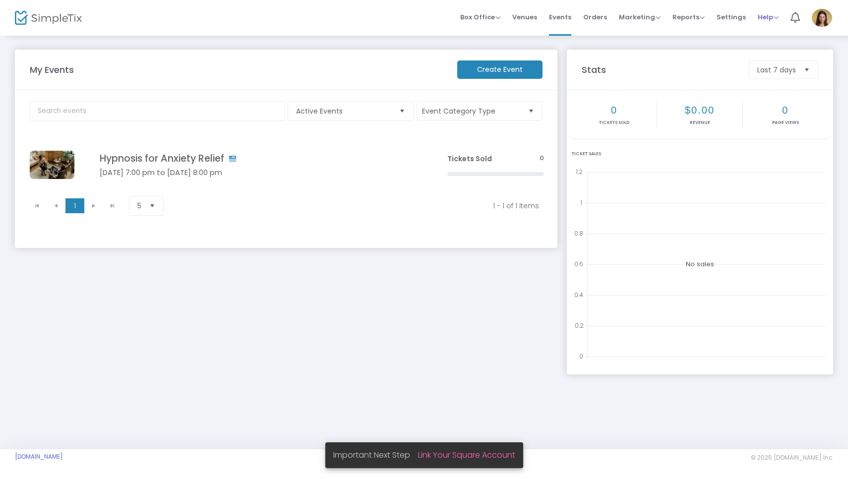
click at [728, 17] on li "Help View Docs Contact Support" at bounding box center [768, 18] width 33 height 36
click at [605, 19] on span "Orders" at bounding box center [595, 16] width 24 height 25
